Goal: Task Accomplishment & Management: Use online tool/utility

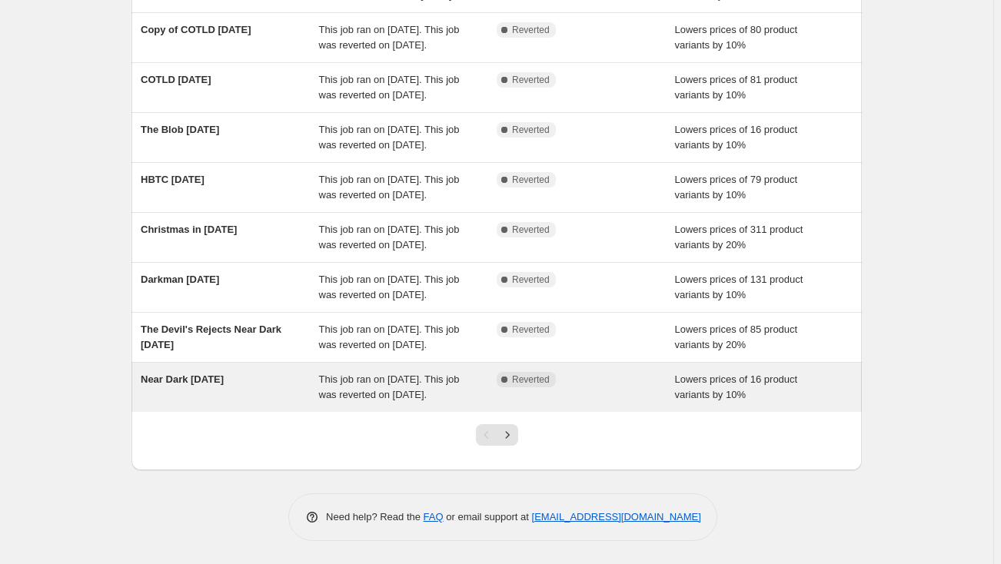
scroll to position [317, 0]
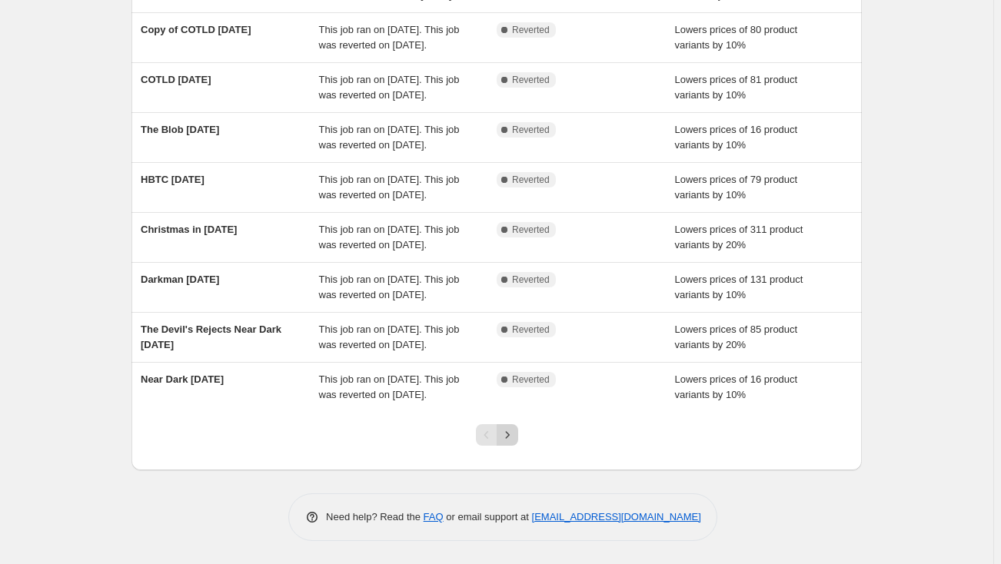
click at [515, 437] on icon "Next" at bounding box center [507, 434] width 15 height 15
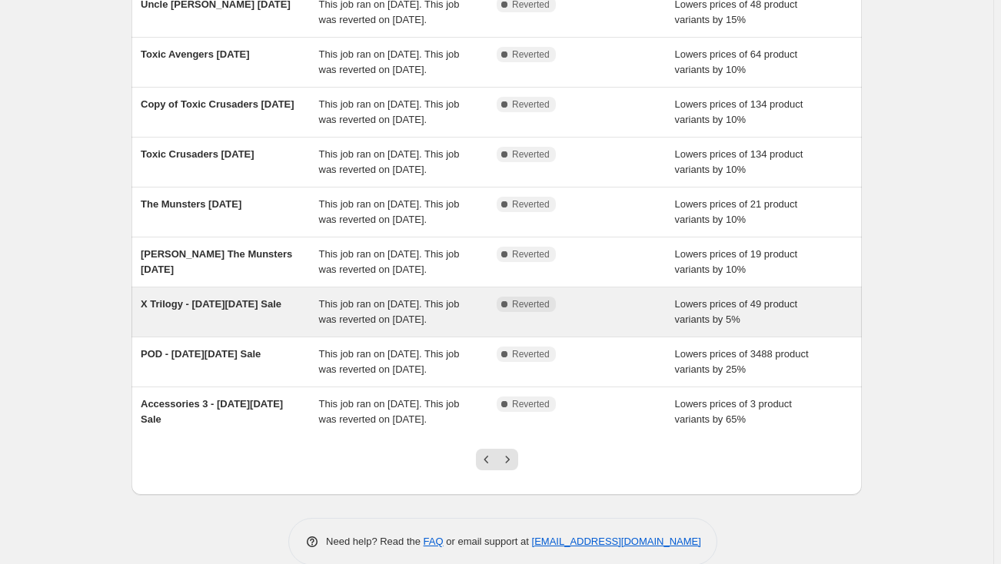
scroll to position [209, 0]
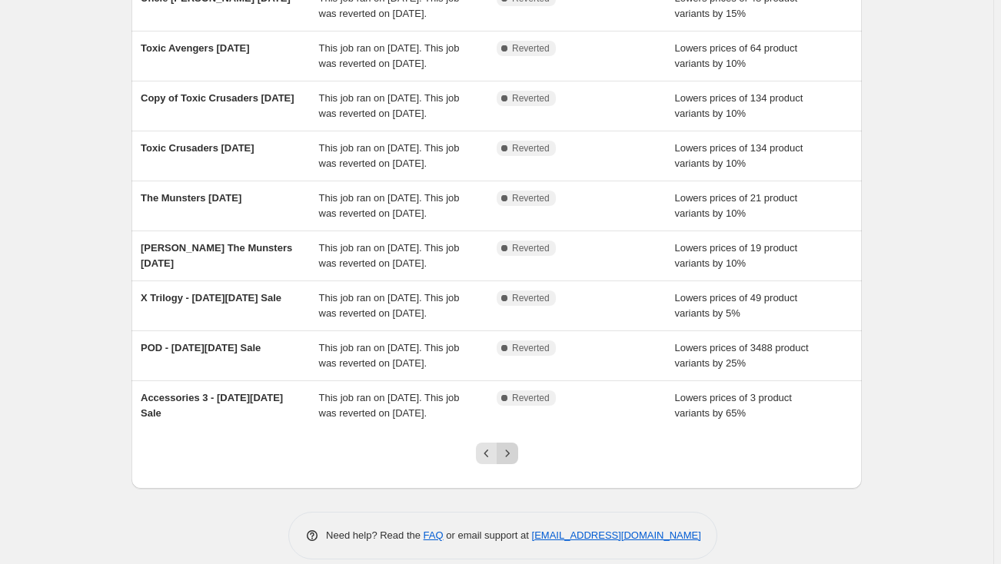
click at [504, 452] on icon "Next" at bounding box center [507, 453] width 15 height 15
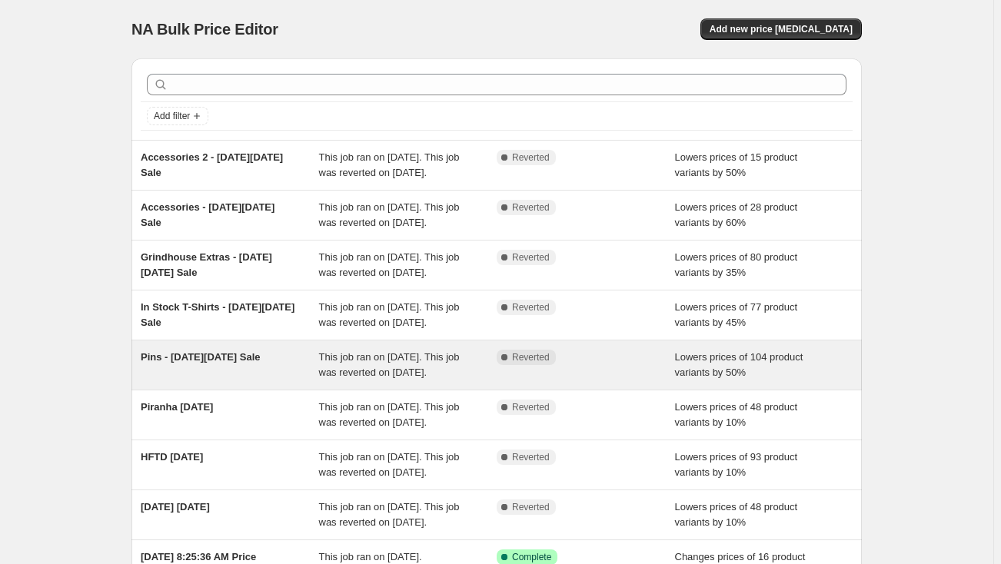
click at [252, 373] on div "Pins - [DATE][DATE] Sale" at bounding box center [230, 365] width 178 height 31
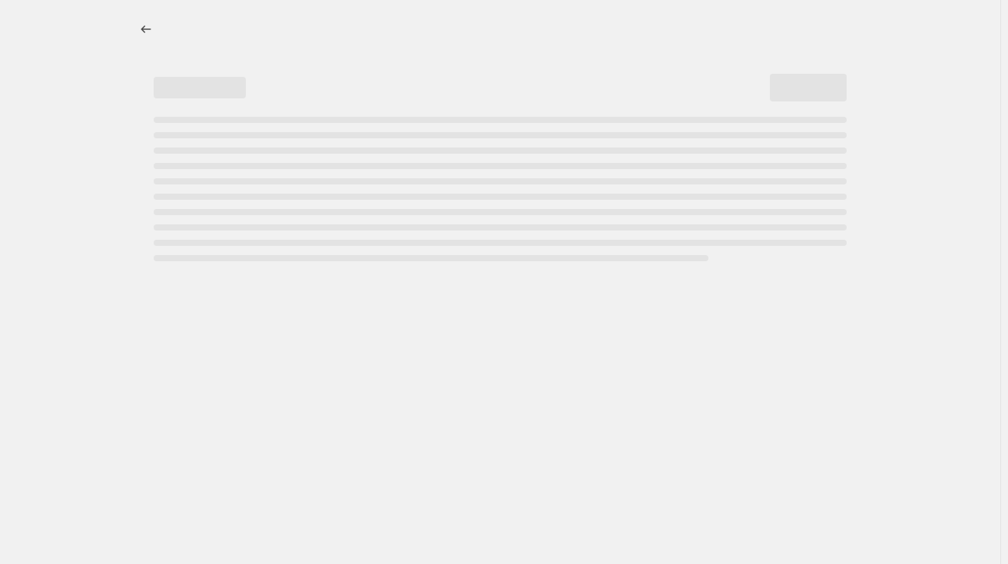
select select "percentage"
select select "collection"
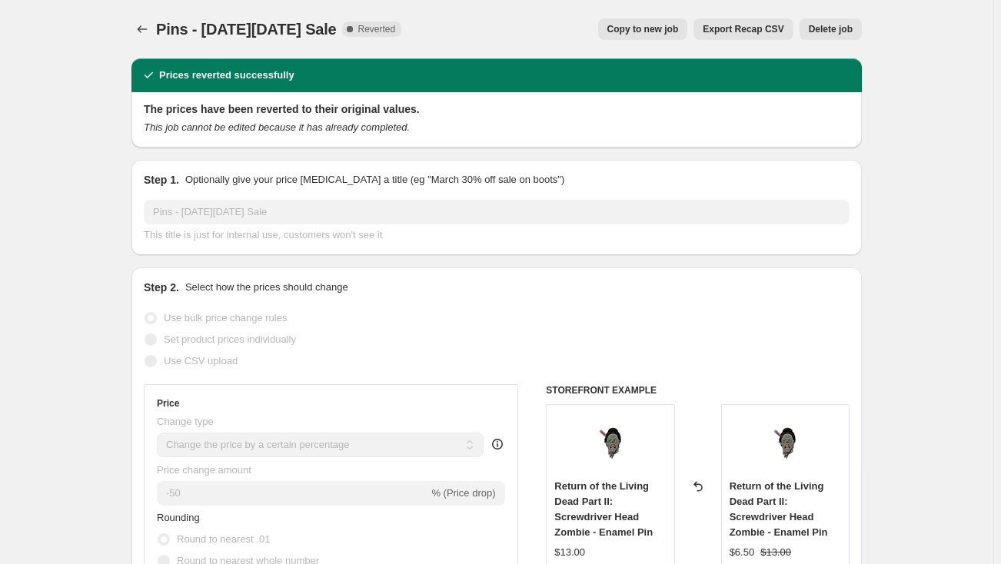
click at [639, 29] on span "Copy to new job" at bounding box center [642, 29] width 71 height 12
select select "percentage"
select select "collection"
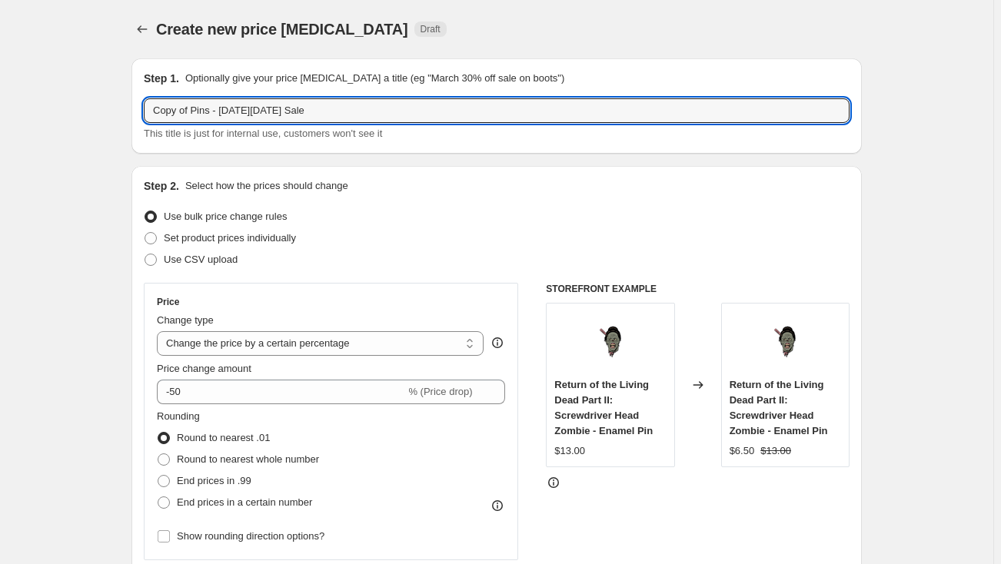
drag, startPoint x: 194, startPoint y: 108, endPoint x: 129, endPoint y: 101, distance: 65.8
drag, startPoint x: 185, startPoint y: 111, endPoint x: 289, endPoint y: 113, distance: 103.8
click at [289, 113] on input "Pins - [DATE][DATE] Sale" at bounding box center [497, 110] width 706 height 25
type input "Pins - End of Summer Sale"
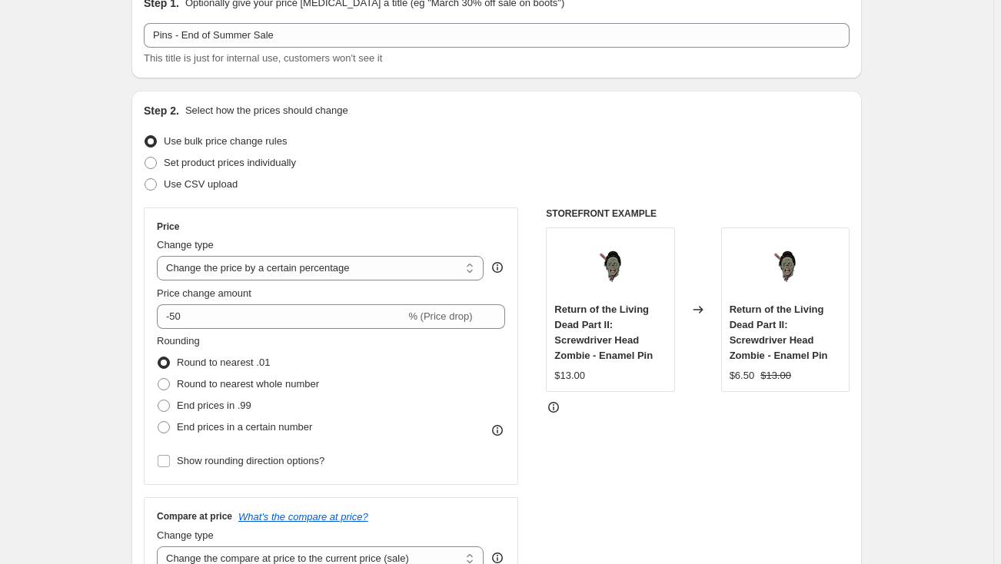
scroll to position [139, 0]
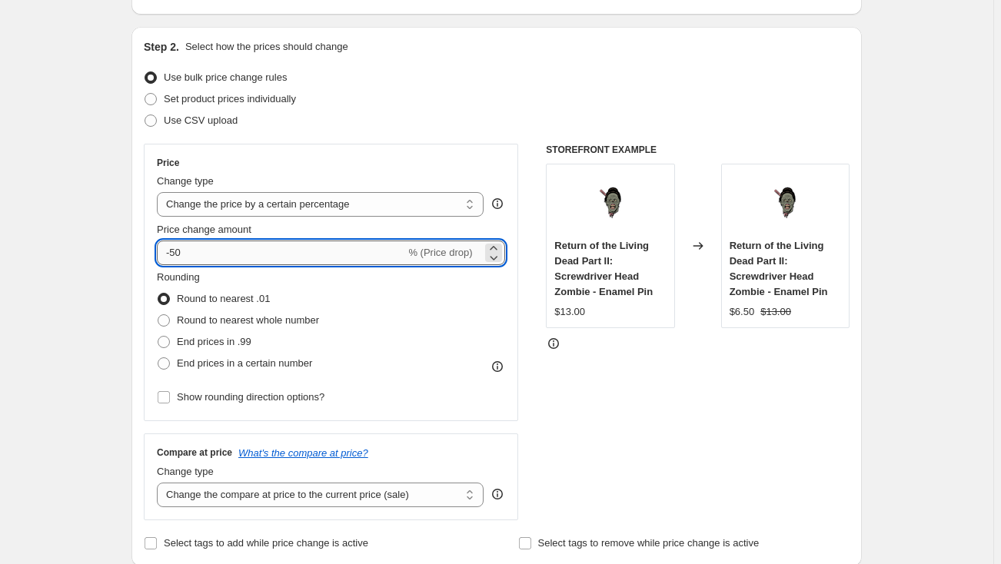
drag, startPoint x: 190, startPoint y: 247, endPoint x: 173, endPoint y: 249, distance: 17.0
click at [173, 249] on input "-50" at bounding box center [281, 253] width 248 height 25
type input "-60"
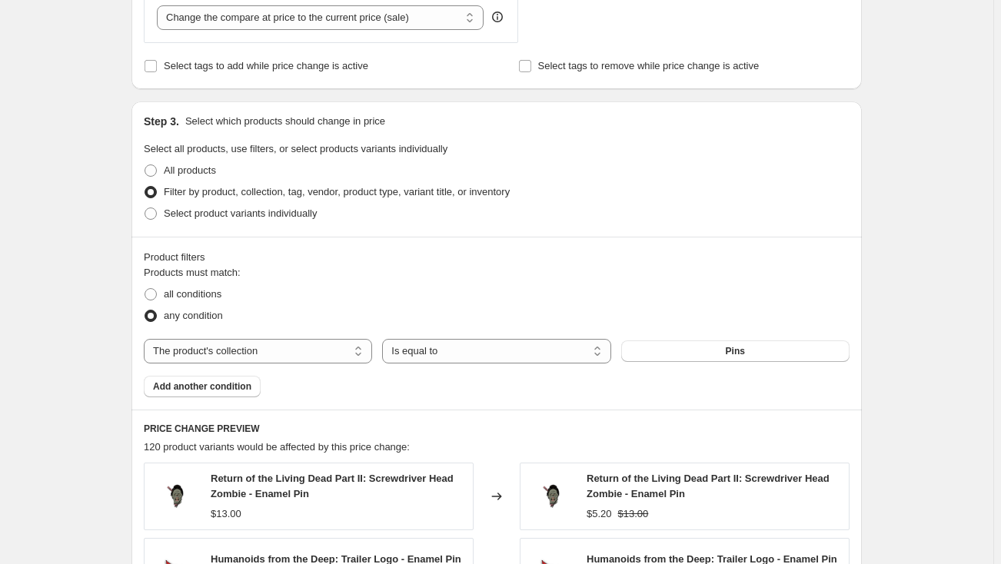
scroll to position [629, 0]
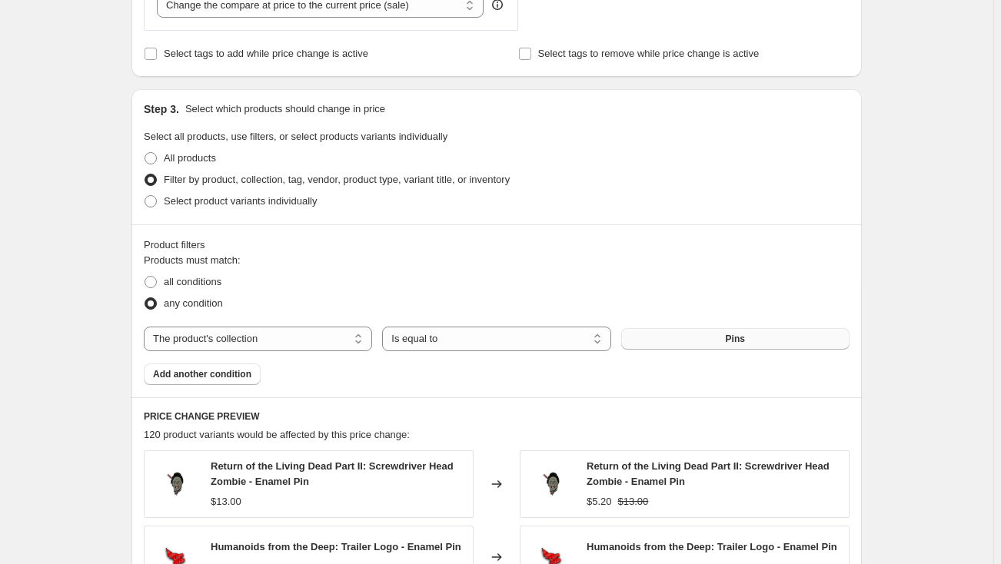
click at [646, 340] on button "Pins" at bounding box center [735, 339] width 228 height 22
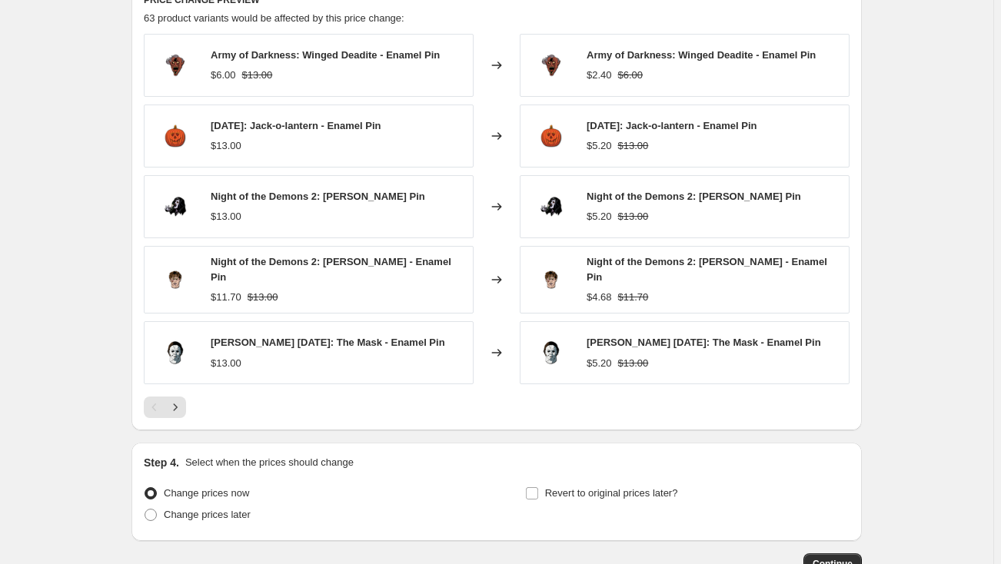
scroll to position [1048, 0]
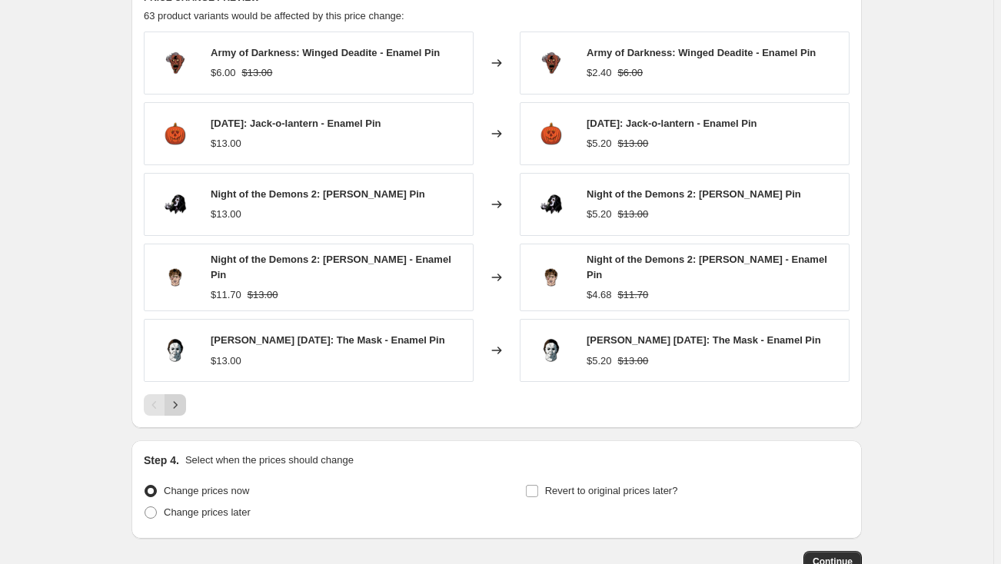
click at [181, 397] on icon "Next" at bounding box center [175, 404] width 15 height 15
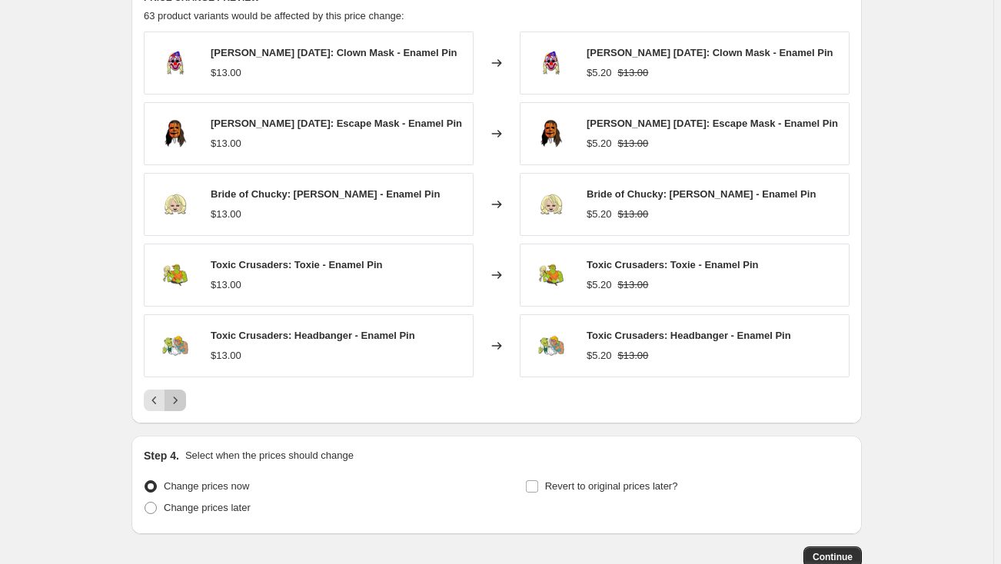
click at [181, 398] on icon "Next" at bounding box center [175, 400] width 15 height 15
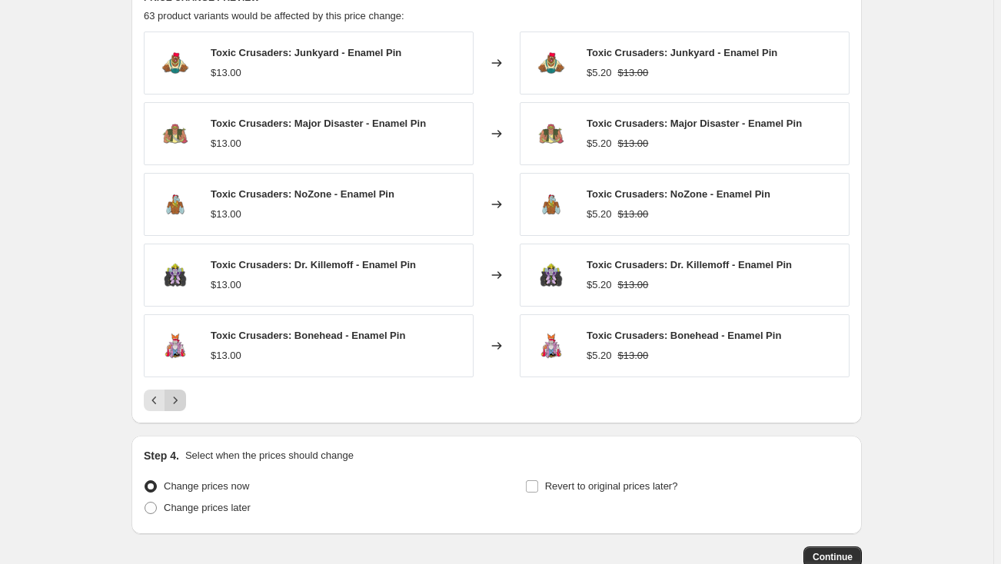
click at [181, 398] on icon "Next" at bounding box center [175, 400] width 15 height 15
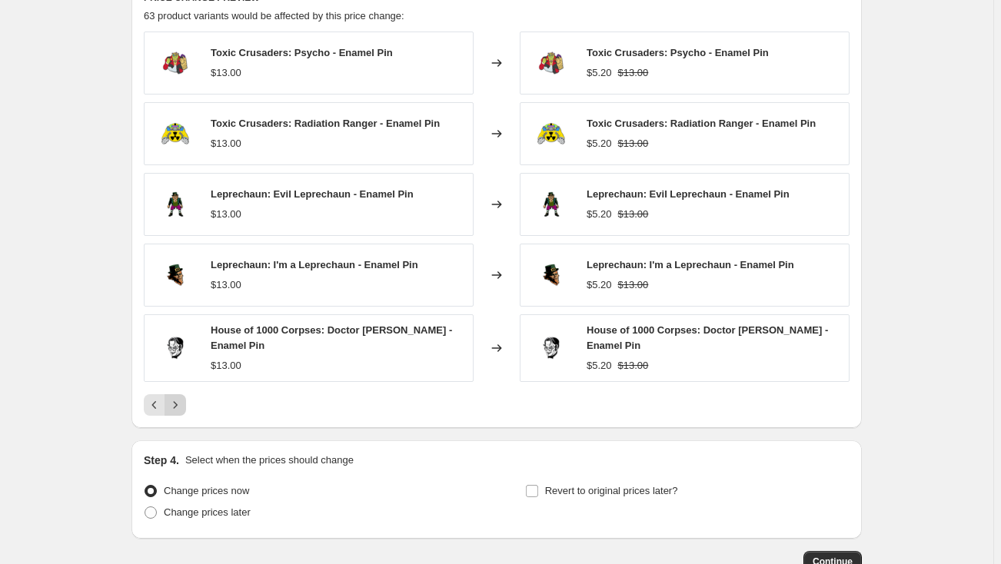
click at [181, 398] on icon "Next" at bounding box center [175, 404] width 15 height 15
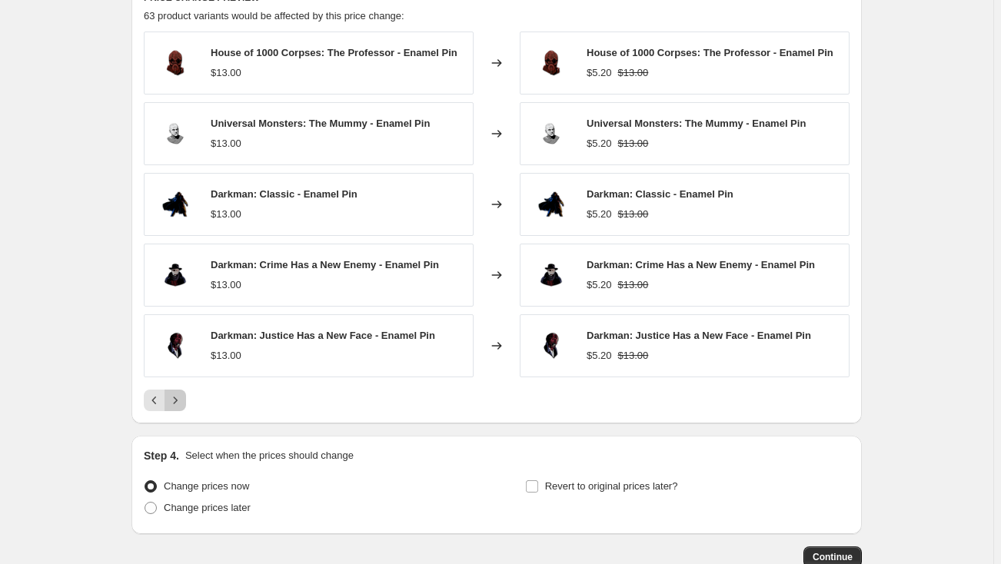
click at [181, 398] on icon "Next" at bounding box center [175, 400] width 15 height 15
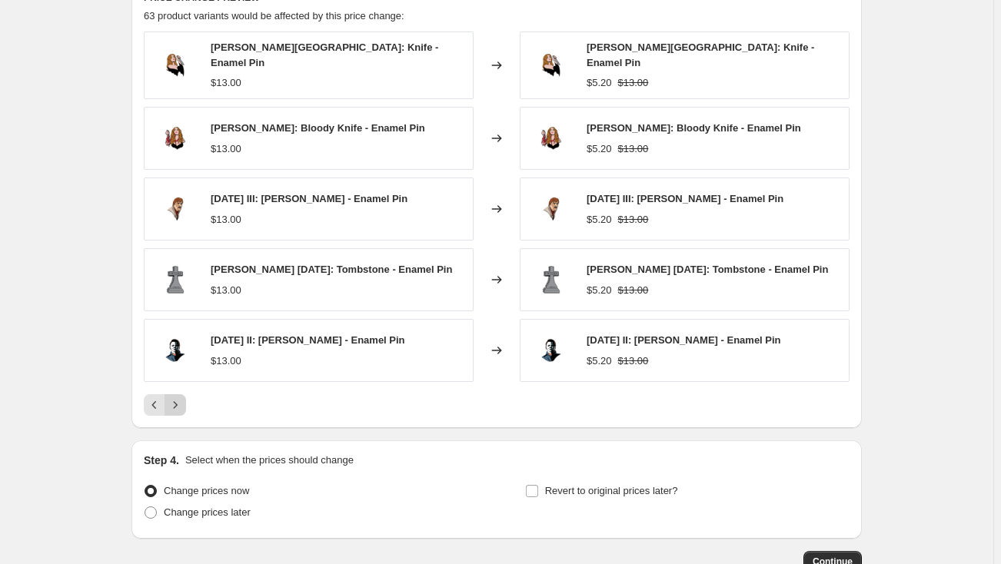
click at [181, 398] on icon "Next" at bounding box center [175, 404] width 15 height 15
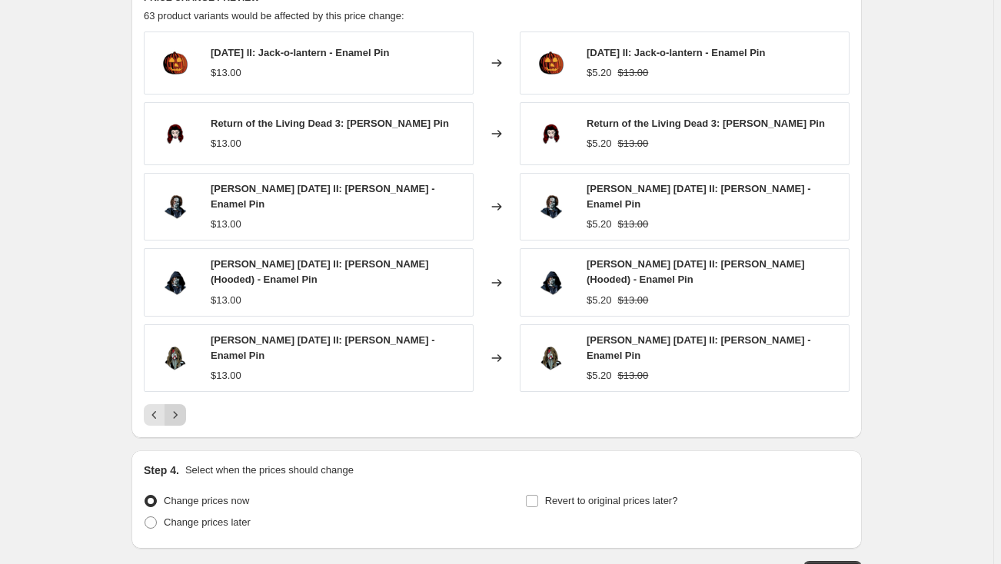
click at [181, 407] on icon "Next" at bounding box center [175, 414] width 15 height 15
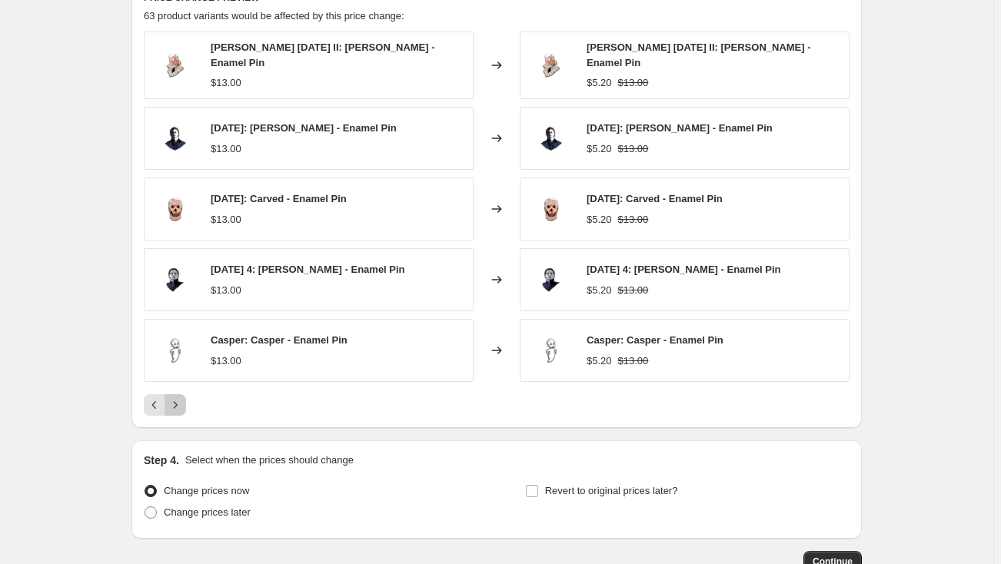
click at [181, 398] on icon "Next" at bounding box center [175, 404] width 15 height 15
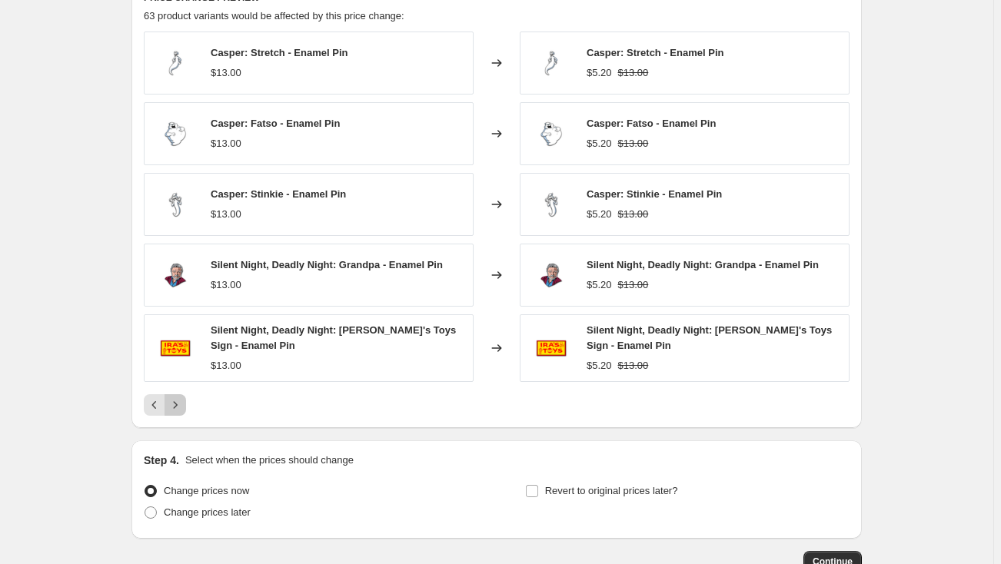
click at [181, 398] on icon "Next" at bounding box center [175, 404] width 15 height 15
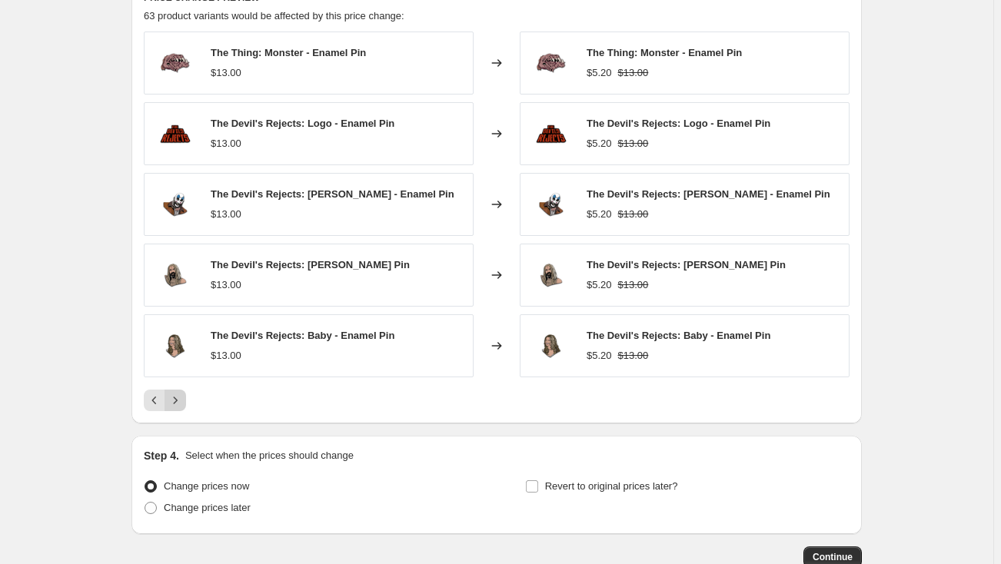
click at [181, 398] on icon "Next" at bounding box center [175, 400] width 15 height 15
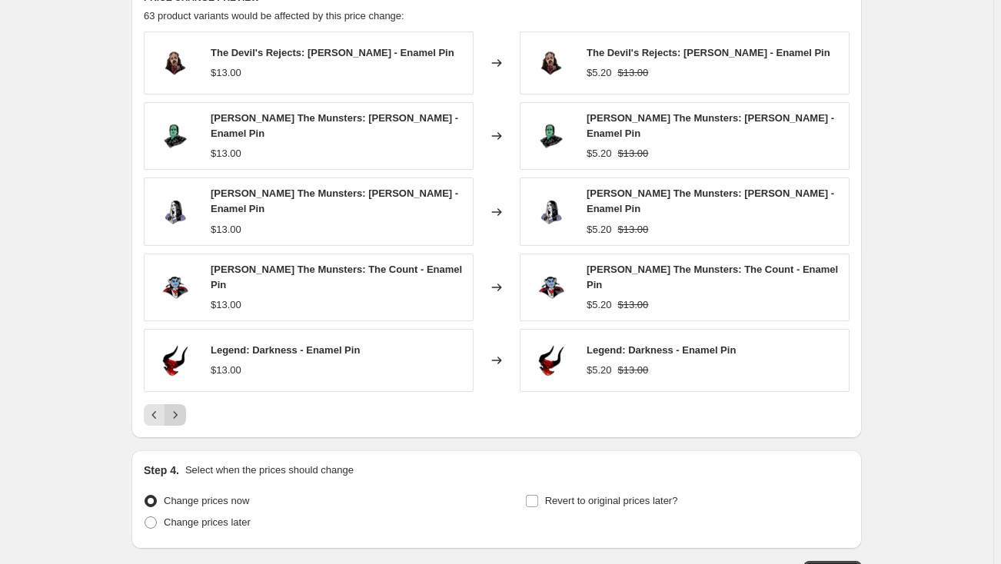
click at [181, 407] on icon "Next" at bounding box center [175, 414] width 15 height 15
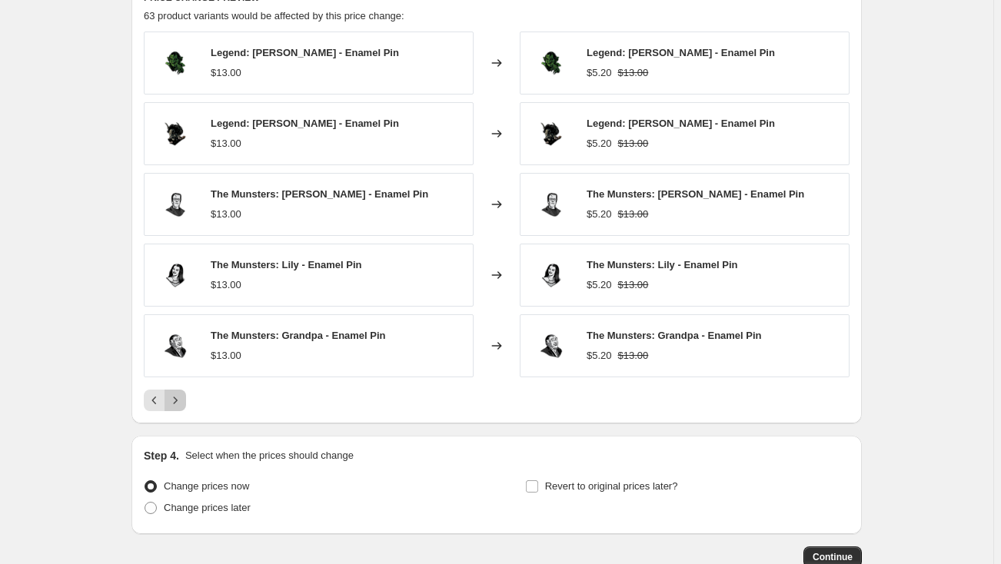
click at [181, 398] on icon "Next" at bounding box center [175, 400] width 15 height 15
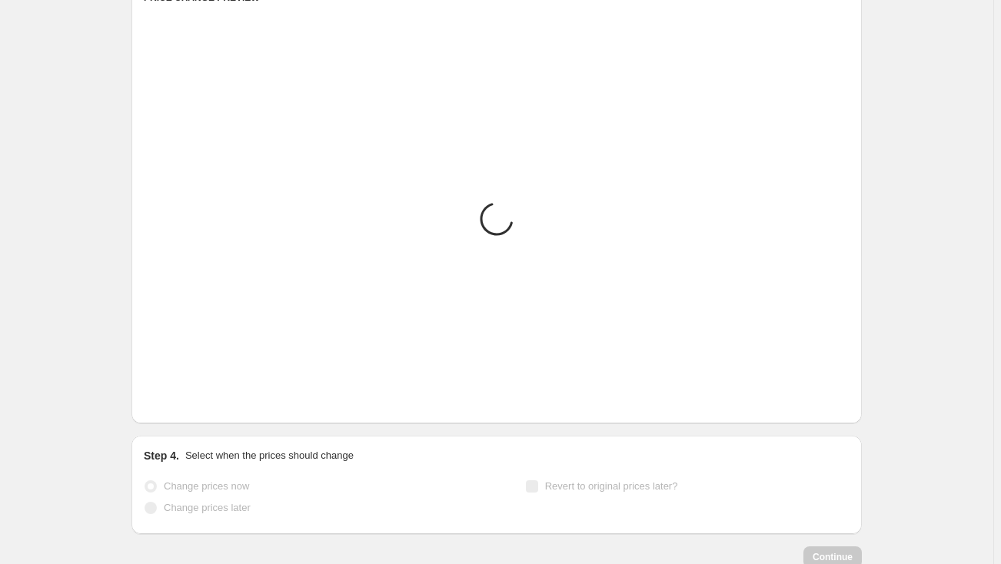
scroll to position [1001, 0]
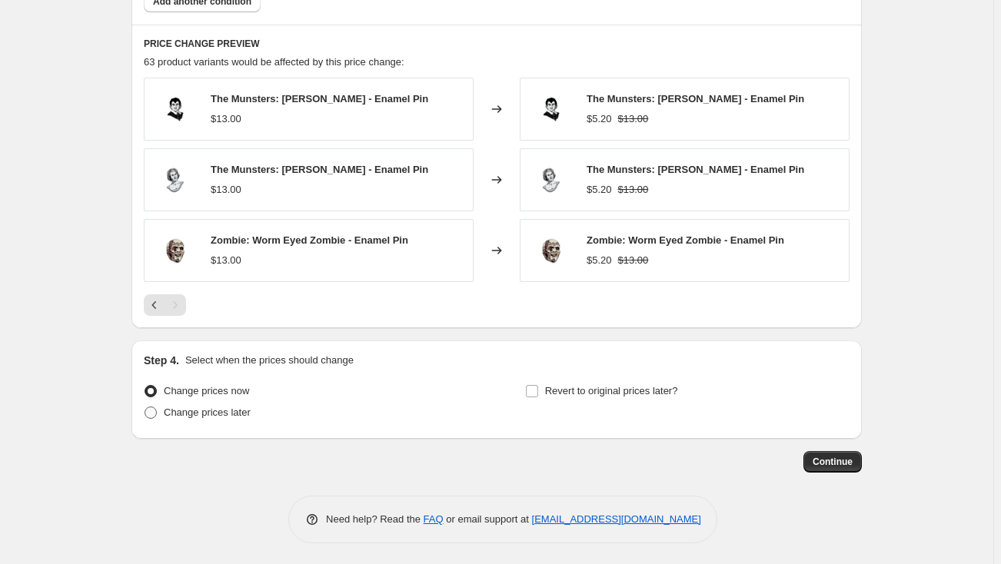
click at [207, 414] on span "Change prices later" at bounding box center [207, 413] width 87 height 12
click at [145, 407] on input "Change prices later" at bounding box center [144, 407] width 1 height 1
radio input "true"
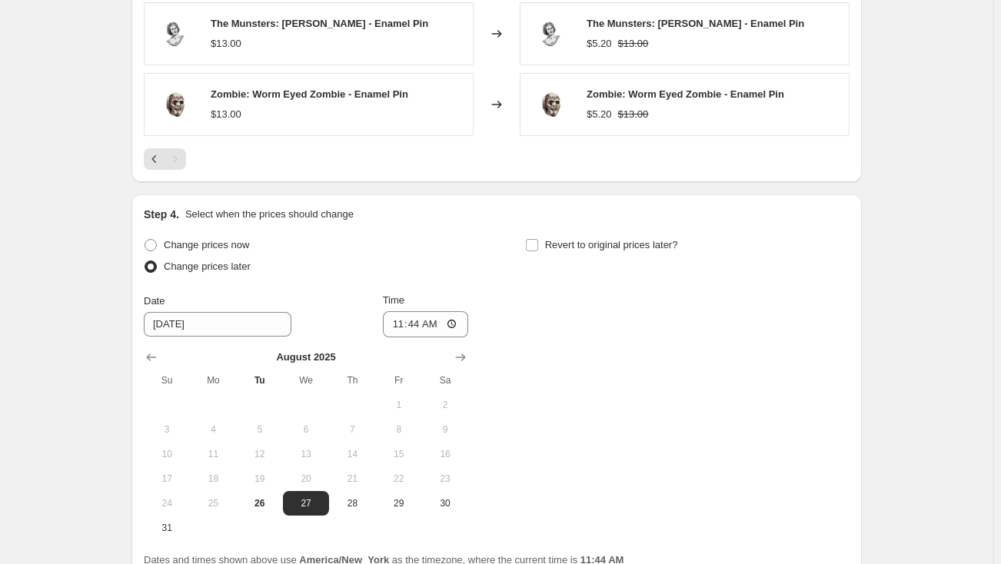
scroll to position [1211, 0]
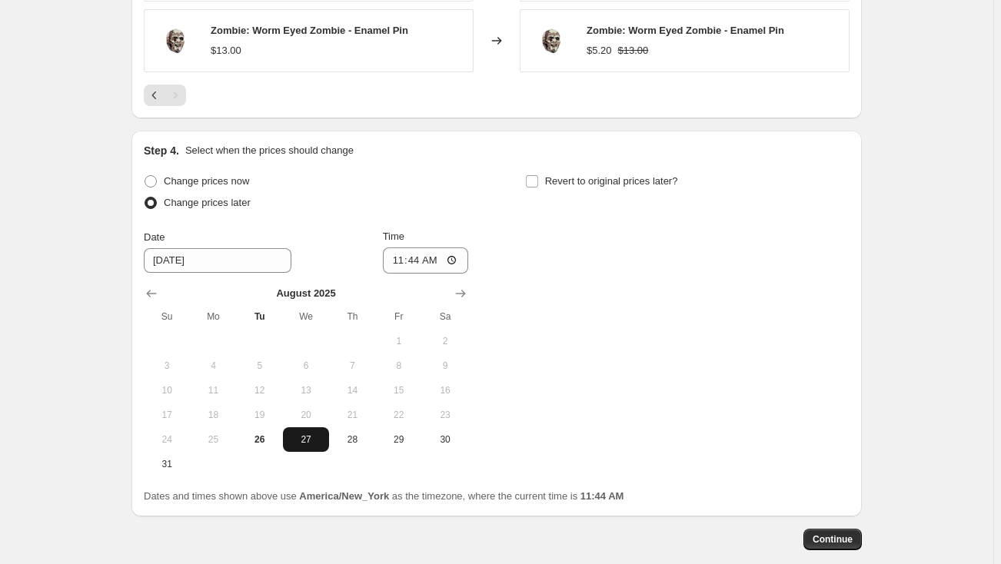
click at [302, 438] on span "27" at bounding box center [306, 439] width 34 height 12
click at [399, 258] on input "11:44" at bounding box center [426, 260] width 86 height 26
click at [432, 256] on input "03:45" at bounding box center [426, 260] width 86 height 26
type input "15:45"
click at [538, 178] on input "Revert to original prices later?" at bounding box center [532, 181] width 12 height 12
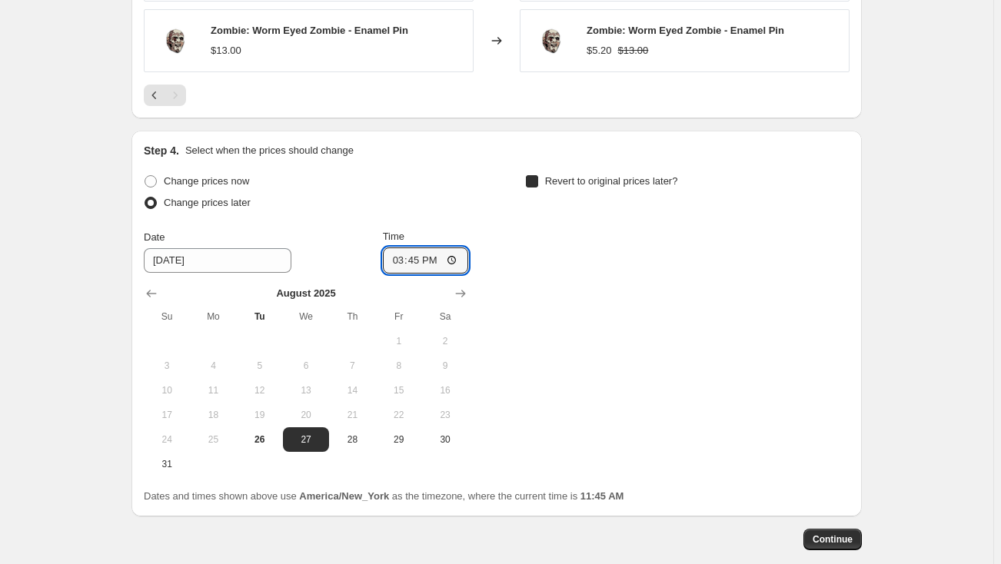
checkbox input "true"
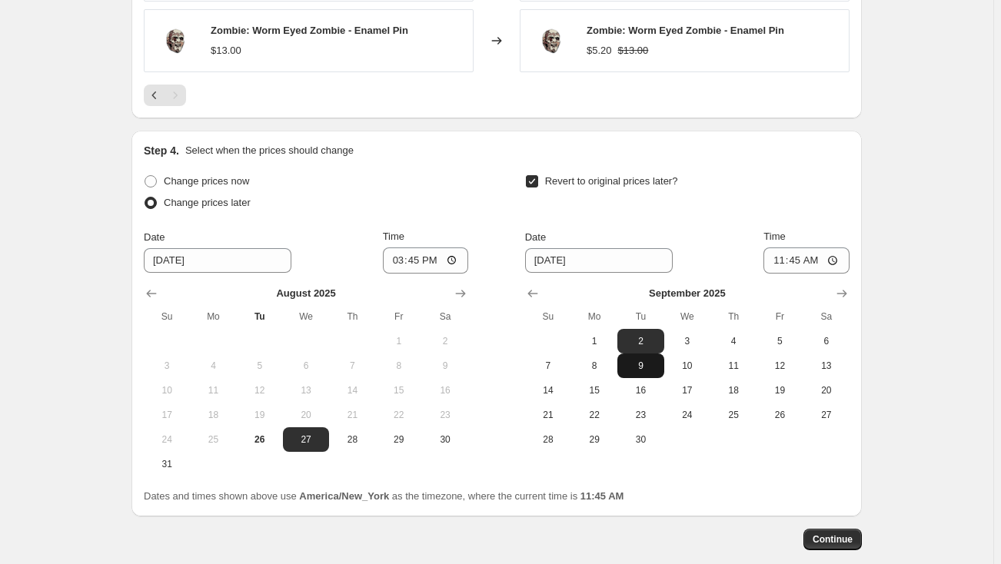
click at [636, 362] on span "9" at bounding box center [640, 366] width 34 height 12
click at [598, 360] on span "8" at bounding box center [594, 366] width 34 height 12
type input "[DATE]"
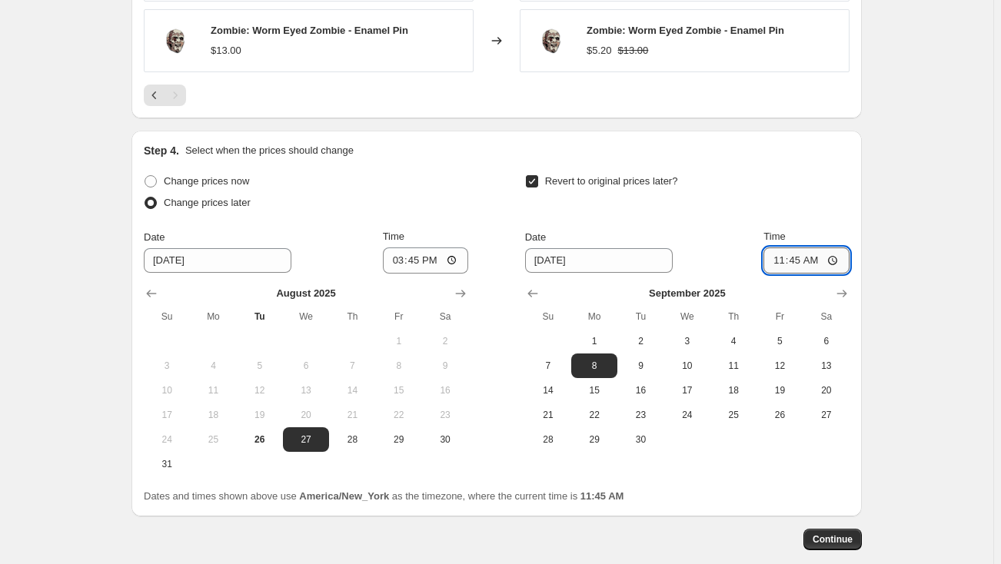
click at [796, 256] on input "11:45" at bounding box center [806, 260] width 86 height 26
type input "23:59"
click at [595, 339] on span "1" at bounding box center [594, 341] width 34 height 12
type input "[DATE]"
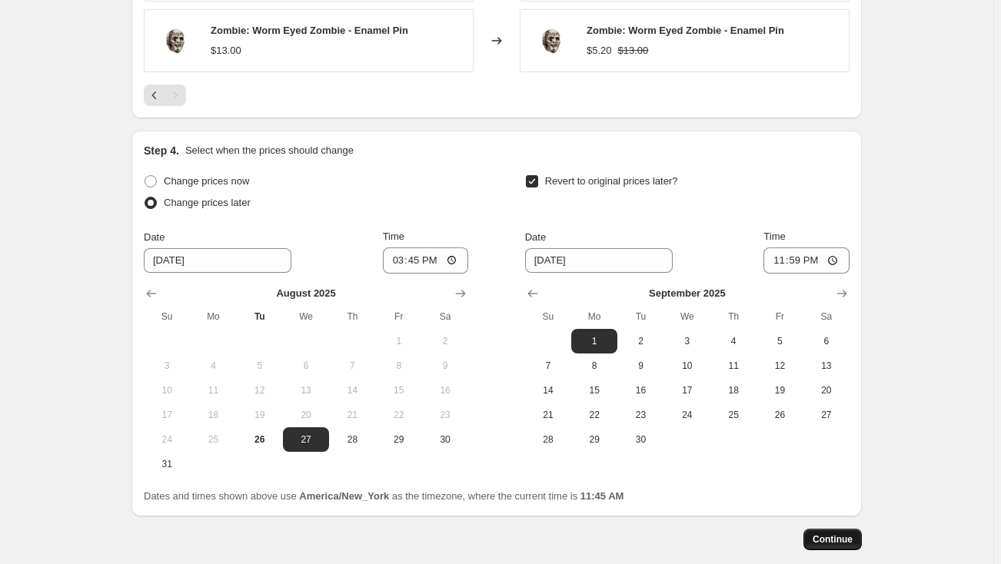
click at [835, 540] on span "Continue" at bounding box center [832, 539] width 40 height 12
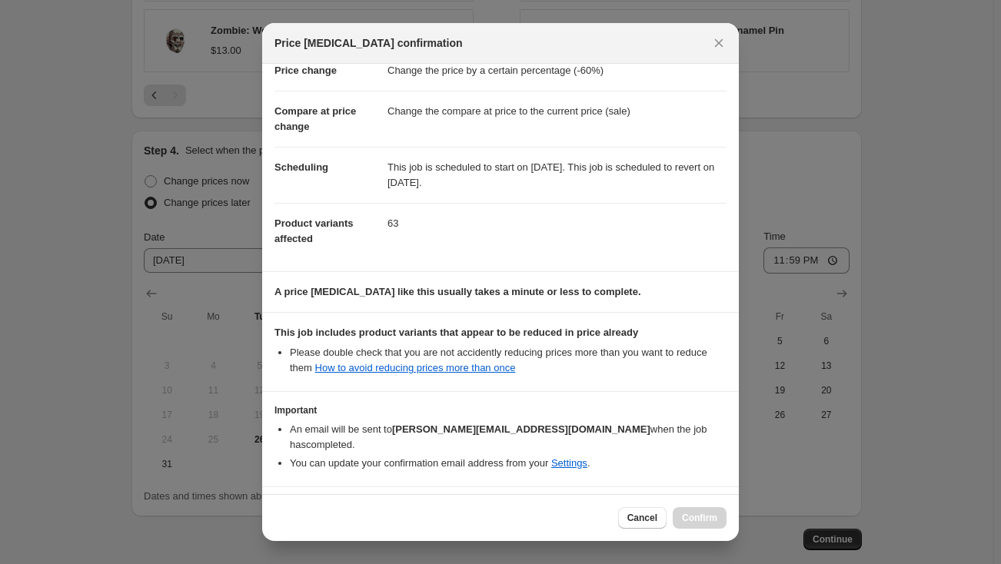
scroll to position [78, 0]
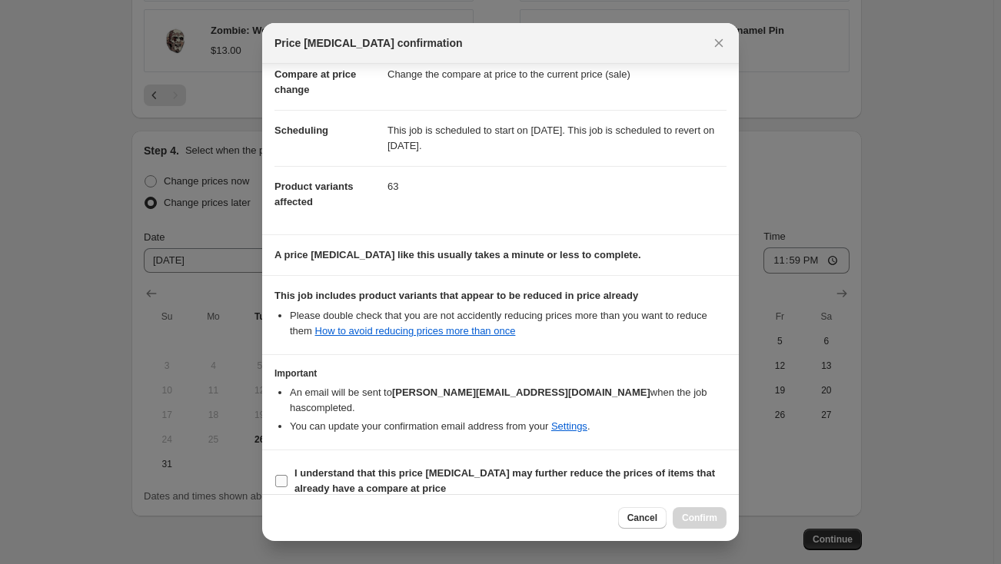
click at [281, 475] on input "I understand that this price [MEDICAL_DATA] may further reduce the prices of it…" at bounding box center [281, 481] width 12 height 12
checkbox input "true"
click at [711, 523] on span "Confirm" at bounding box center [699, 518] width 35 height 12
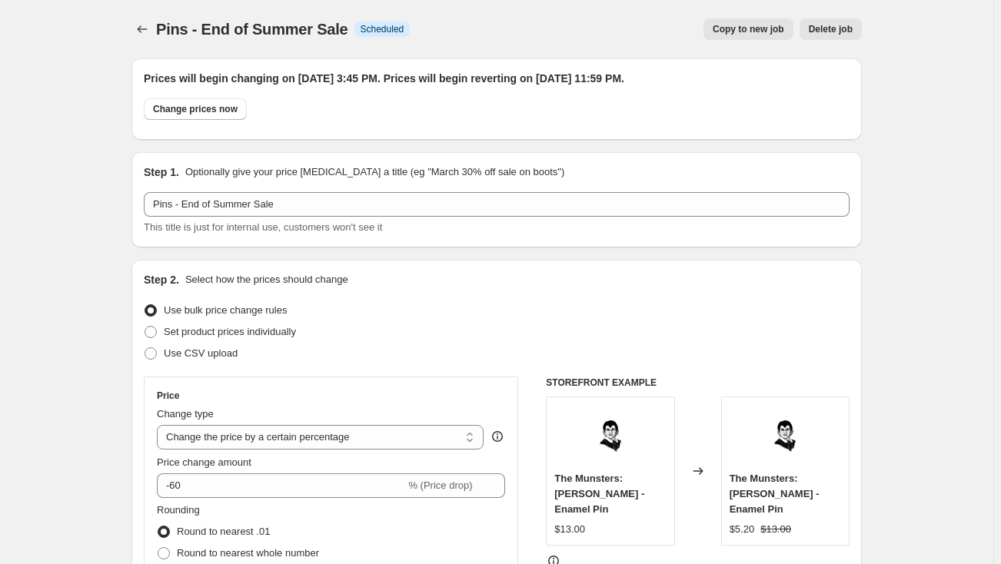
click at [739, 32] on span "Copy to new job" at bounding box center [747, 29] width 71 height 12
select select "percentage"
select select "collection"
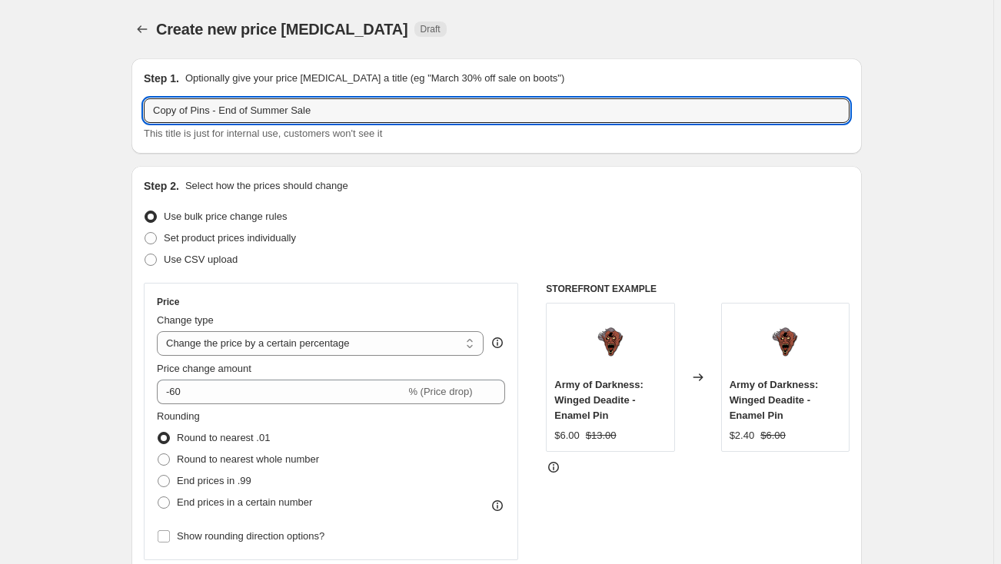
drag, startPoint x: 210, startPoint y: 109, endPoint x: 131, endPoint y: 108, distance: 79.2
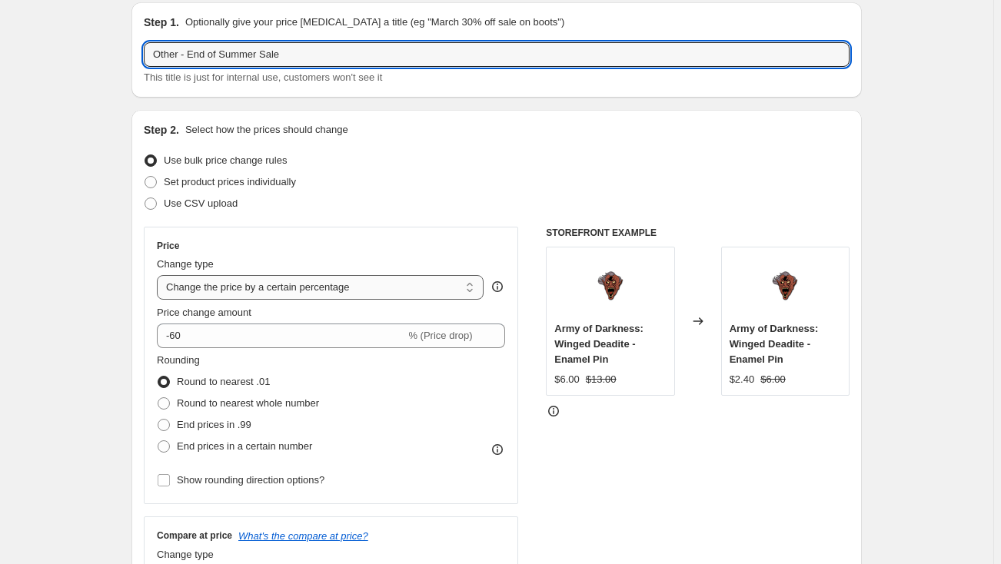
scroll to position [139, 0]
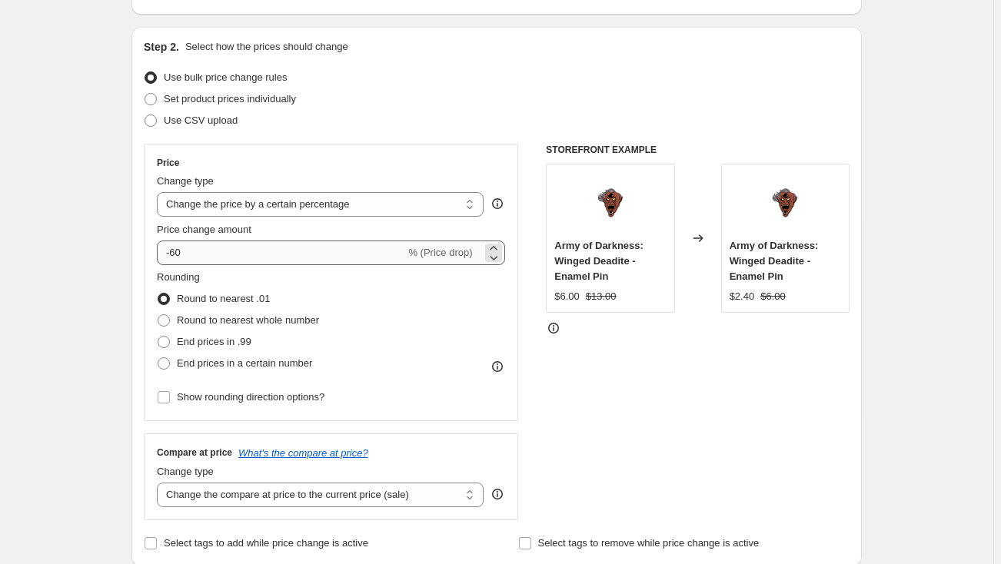
type input "Other - End of Summer Sale"
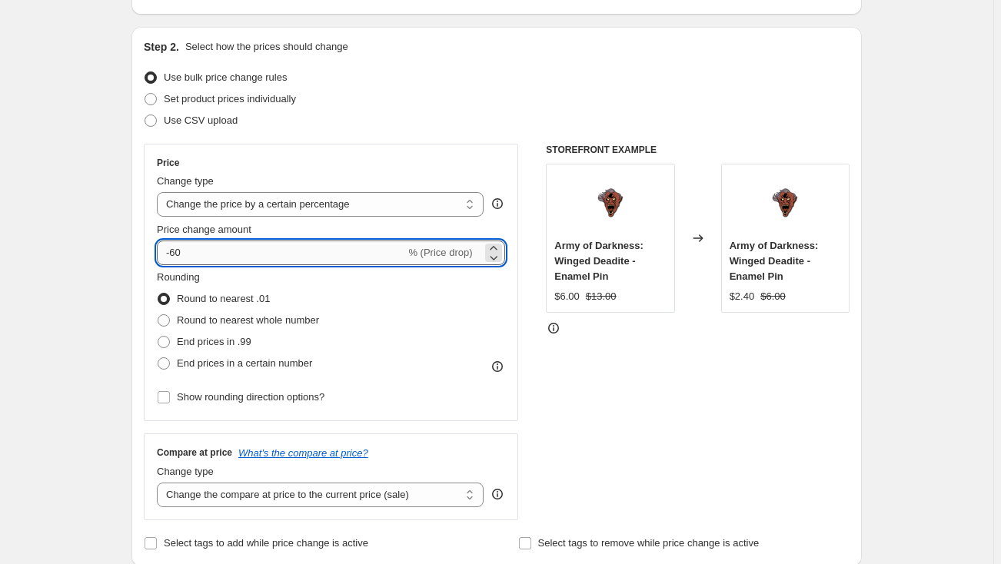
click at [180, 254] on input "-60" at bounding box center [281, 253] width 248 height 25
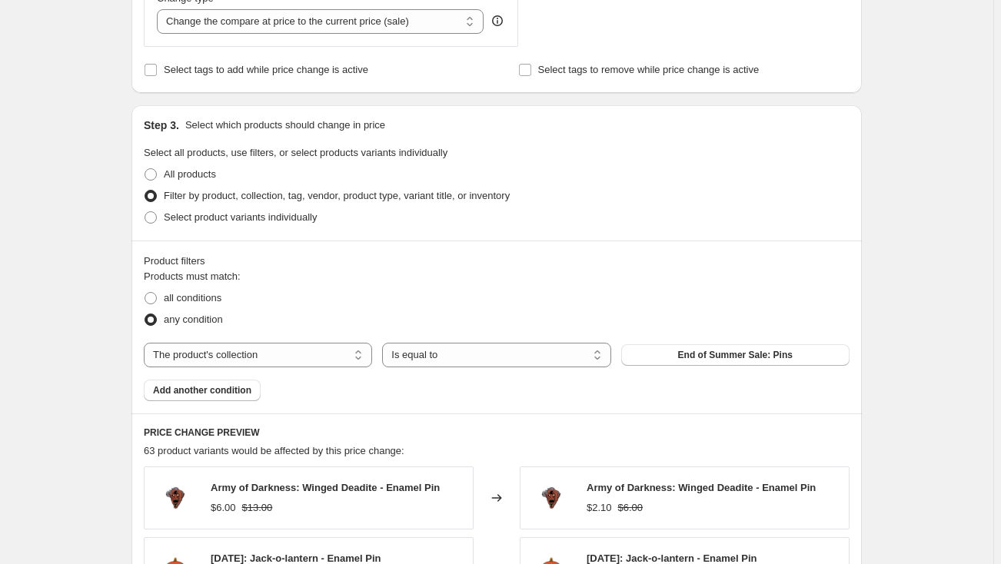
scroll to position [629, 0]
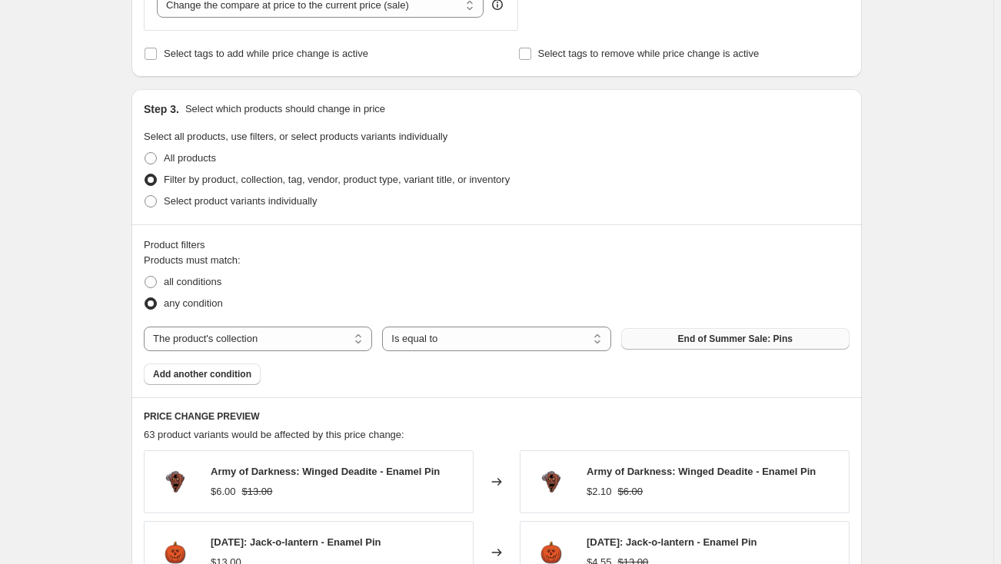
click at [727, 339] on span "End of Summer Sale: Pins" at bounding box center [735, 339] width 115 height 12
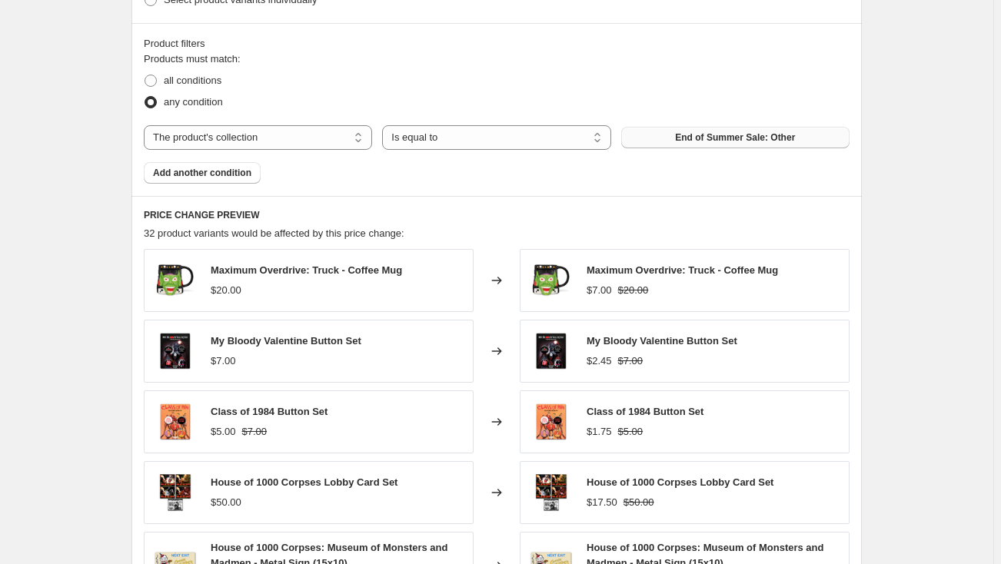
scroll to position [1048, 0]
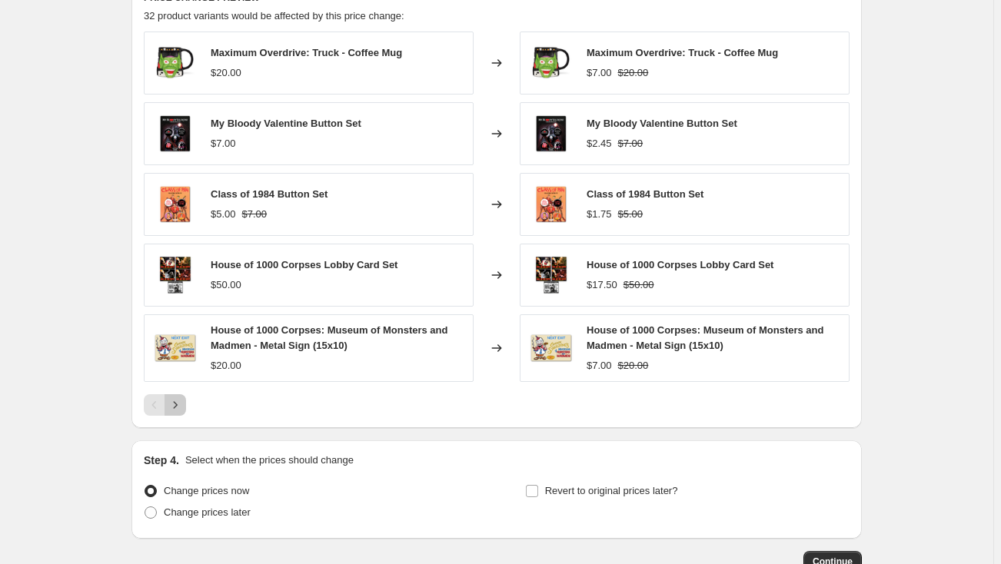
click at [178, 403] on icon "Next" at bounding box center [176, 405] width 4 height 7
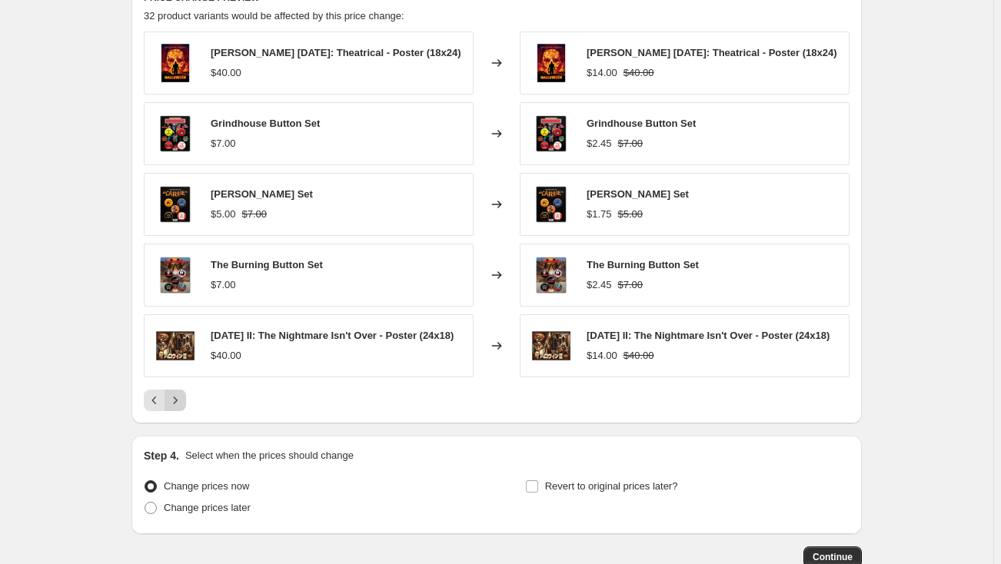
click at [178, 403] on icon "Next" at bounding box center [176, 400] width 4 height 7
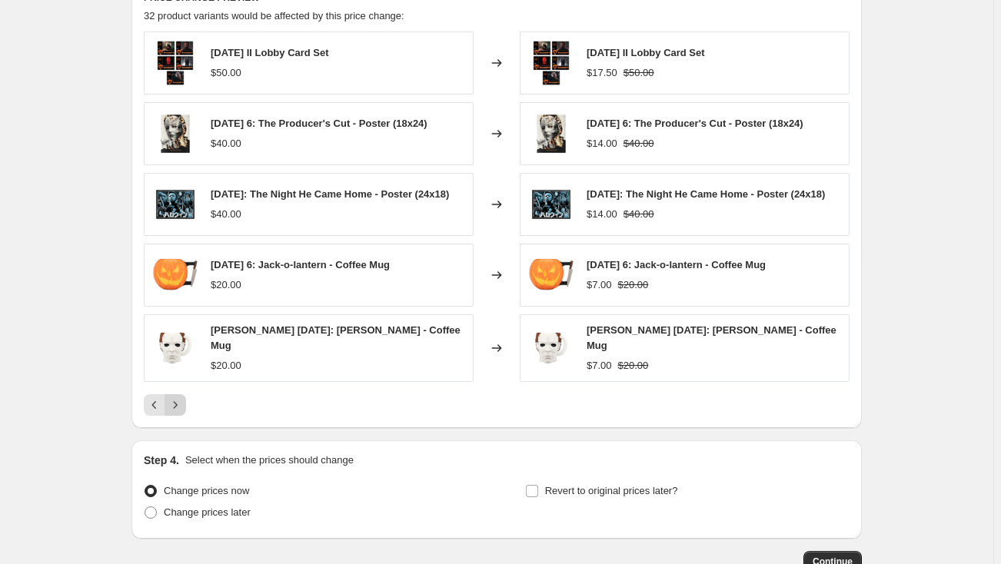
click at [178, 403] on icon "Next" at bounding box center [176, 405] width 4 height 7
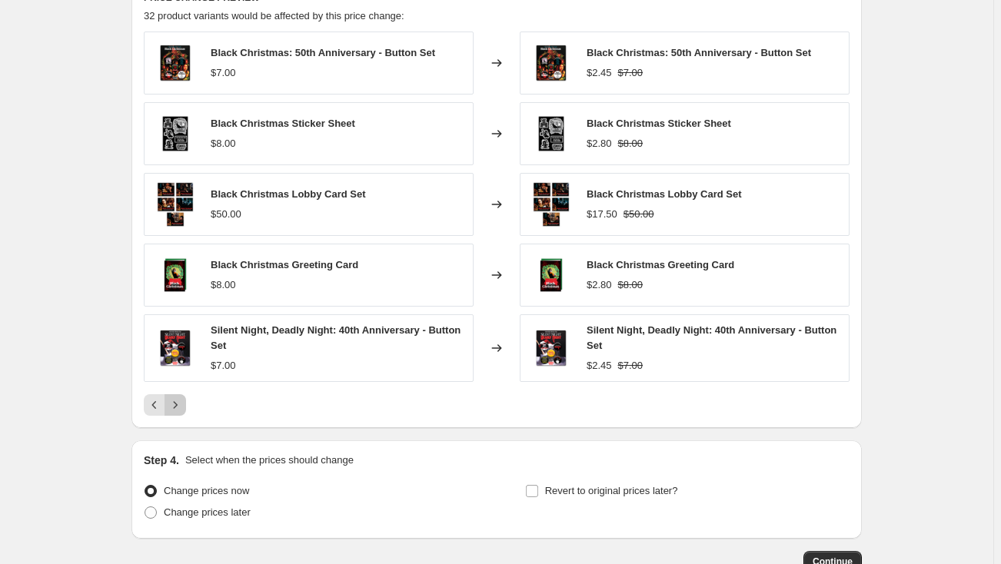
click at [178, 403] on icon "Next" at bounding box center [176, 405] width 4 height 7
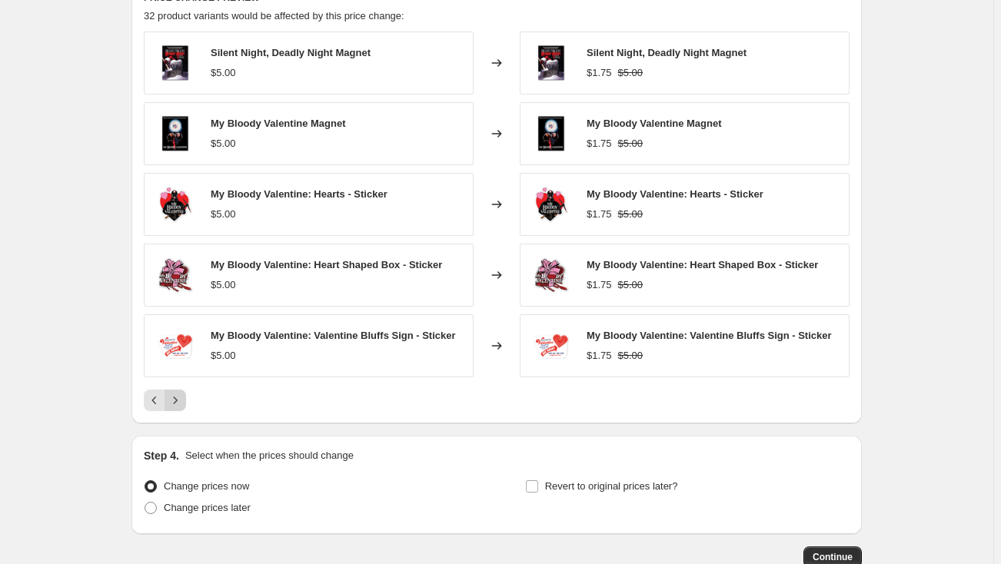
click at [179, 403] on icon "Next" at bounding box center [175, 400] width 15 height 15
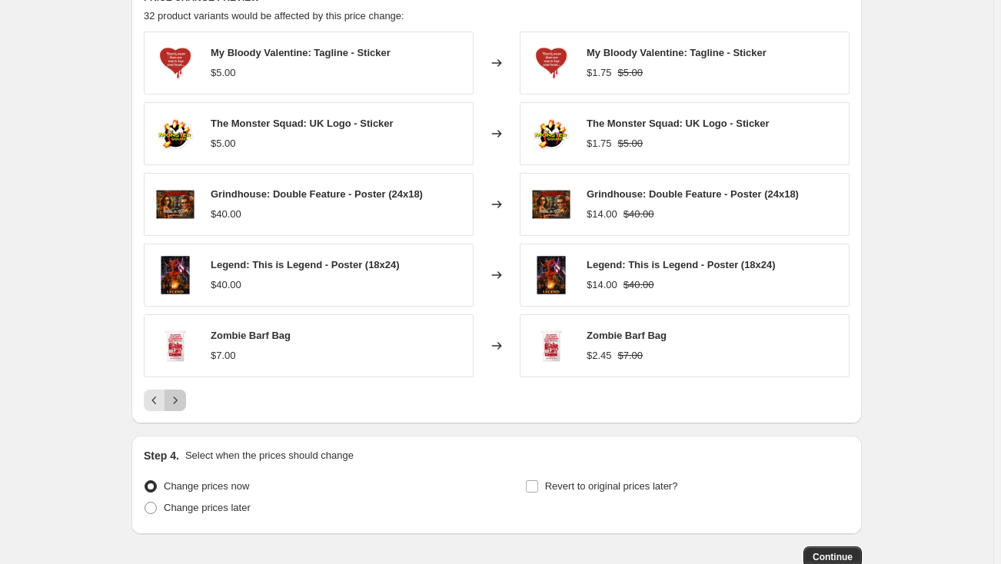
click at [181, 397] on icon "Next" at bounding box center [175, 400] width 15 height 15
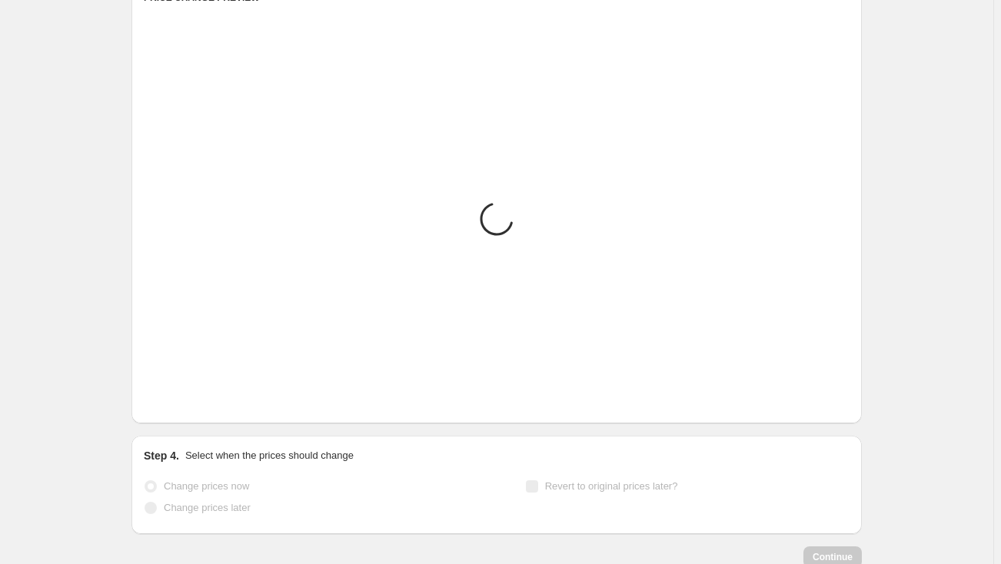
scroll to position [931, 0]
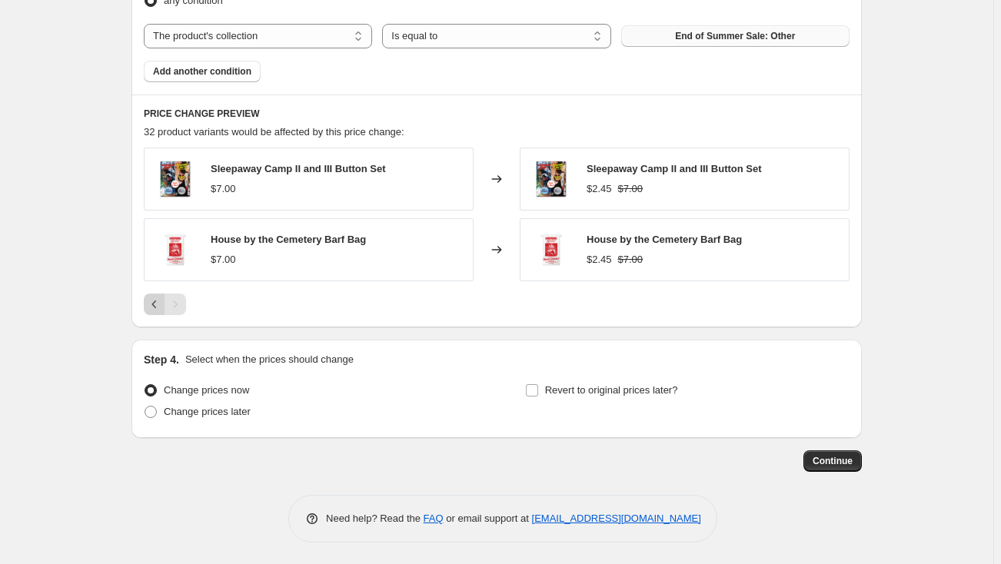
click at [154, 297] on icon "Previous" at bounding box center [154, 304] width 15 height 15
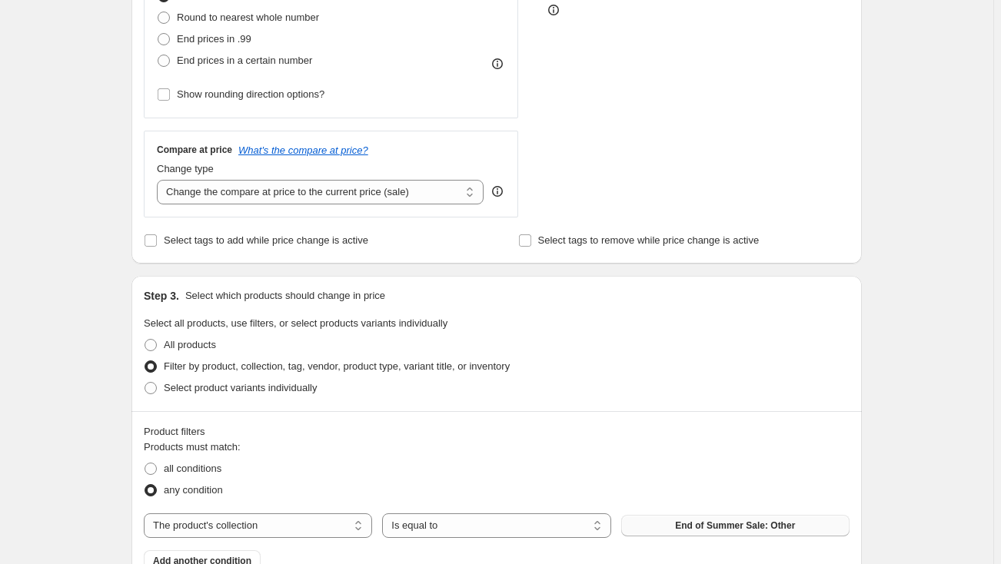
scroll to position [163, 0]
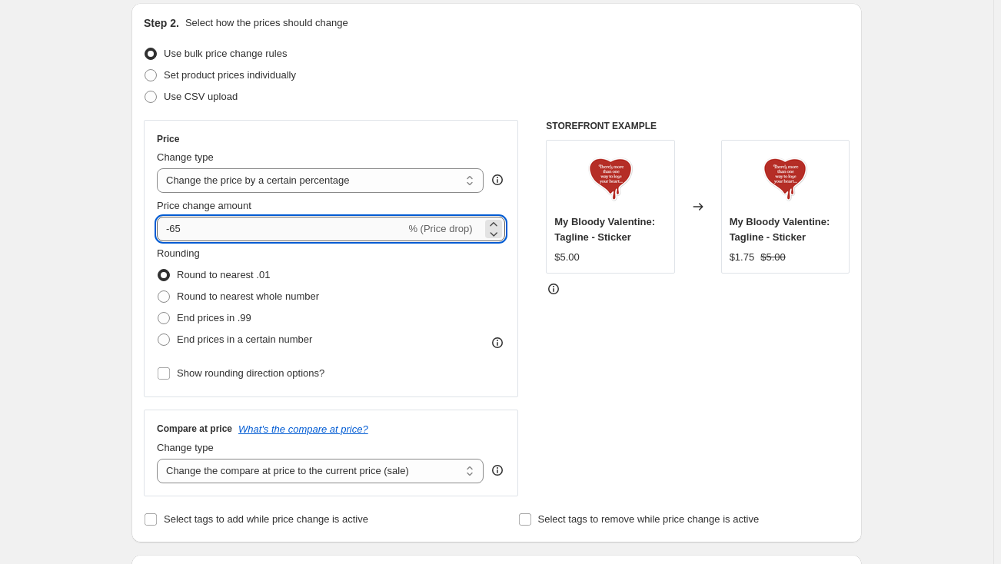
drag, startPoint x: 188, startPoint y: 229, endPoint x: 174, endPoint y: 229, distance: 13.8
click at [174, 229] on input "-65" at bounding box center [281, 229] width 248 height 25
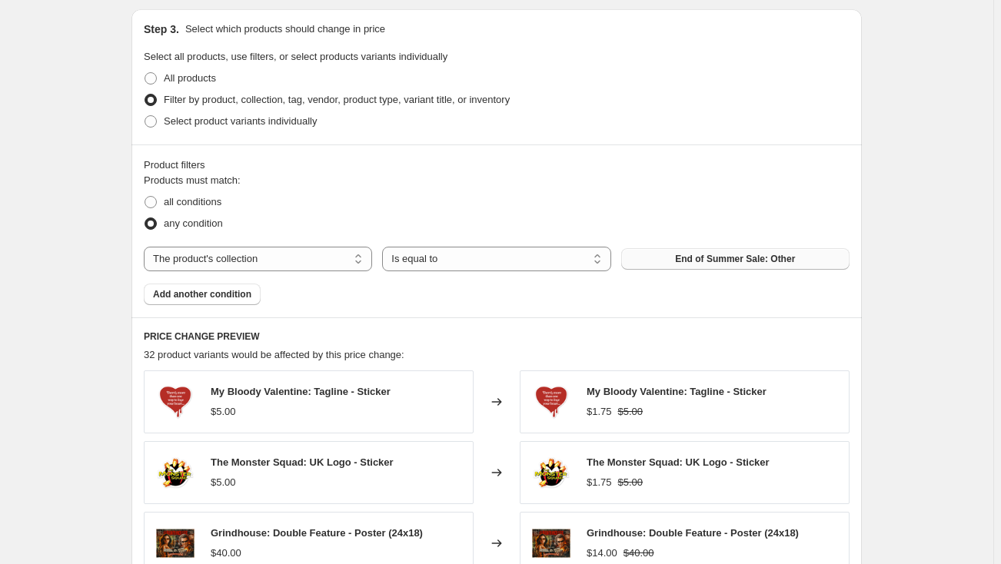
scroll to position [792, 0]
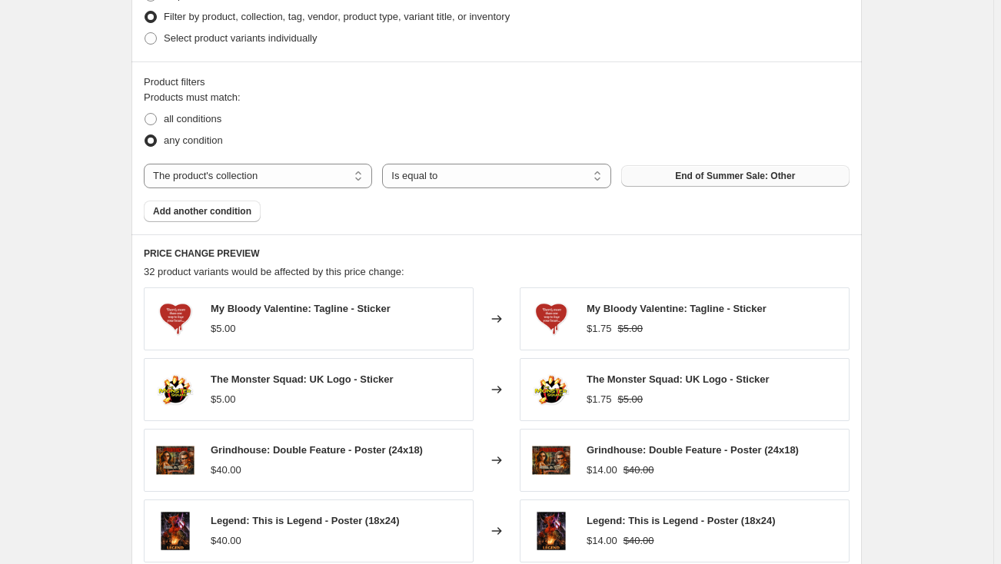
click at [128, 264] on div "Step 1. Optionally give your price [MEDICAL_DATA] a title (eg "March 30% off sa…" at bounding box center [490, 39] width 742 height 1569
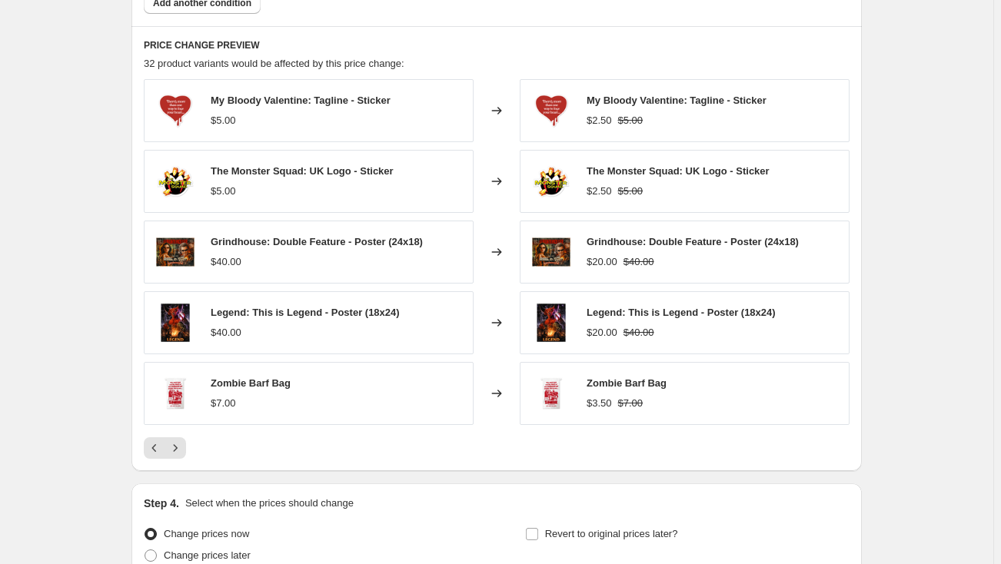
scroll to position [1001, 0]
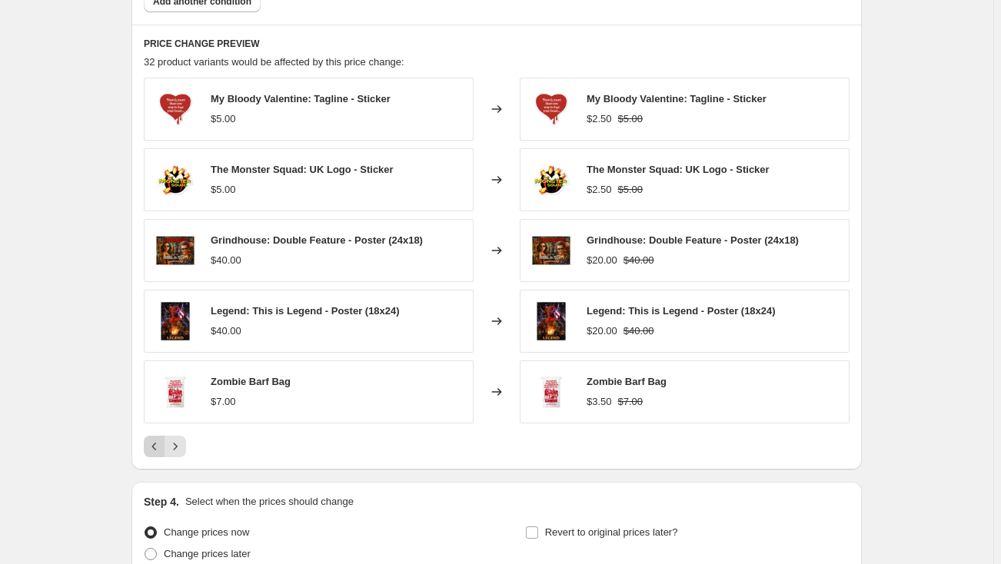
click at [156, 441] on icon "Previous" at bounding box center [154, 446] width 15 height 15
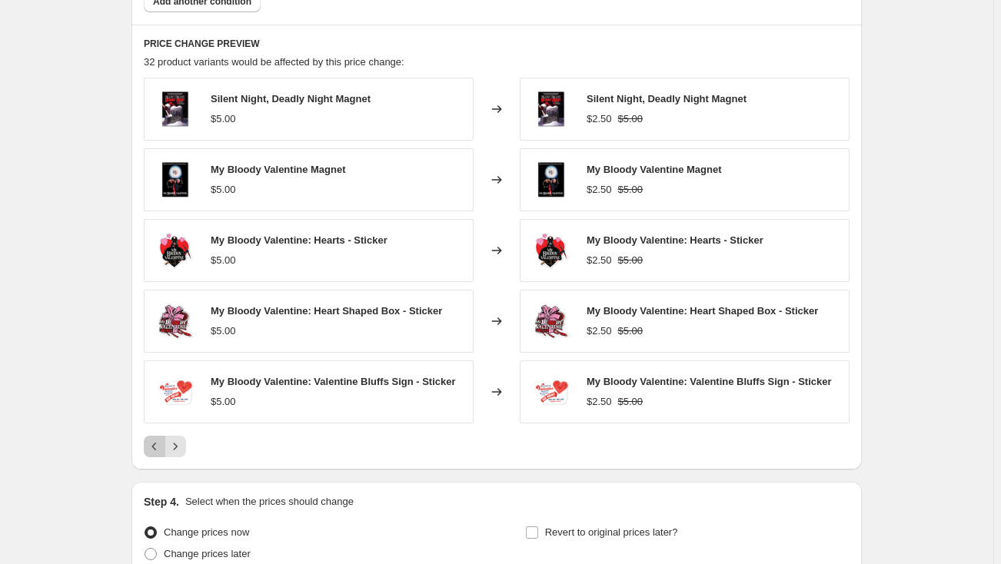
click at [156, 441] on icon "Previous" at bounding box center [154, 446] width 15 height 15
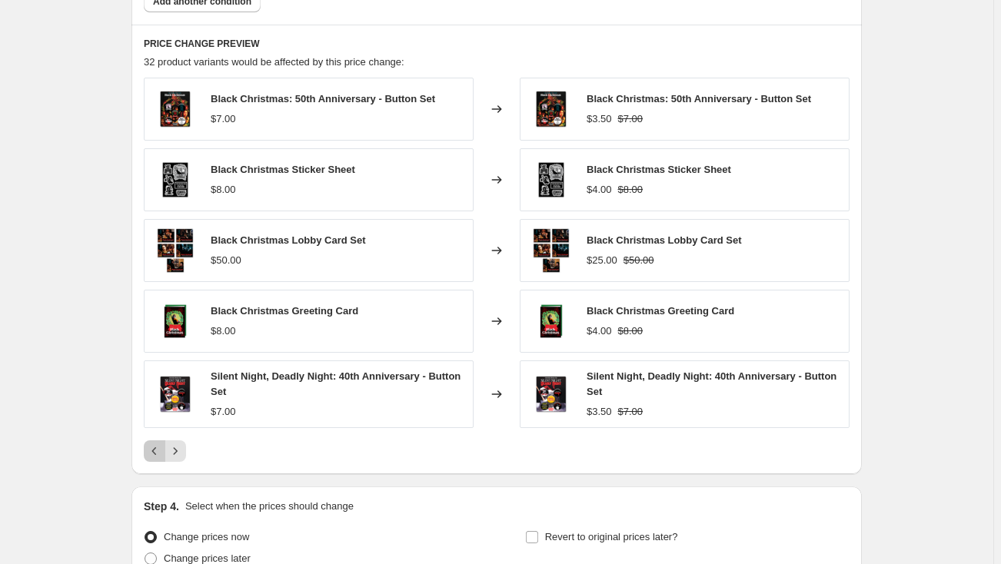
click at [158, 451] on icon "Previous" at bounding box center [154, 450] width 15 height 15
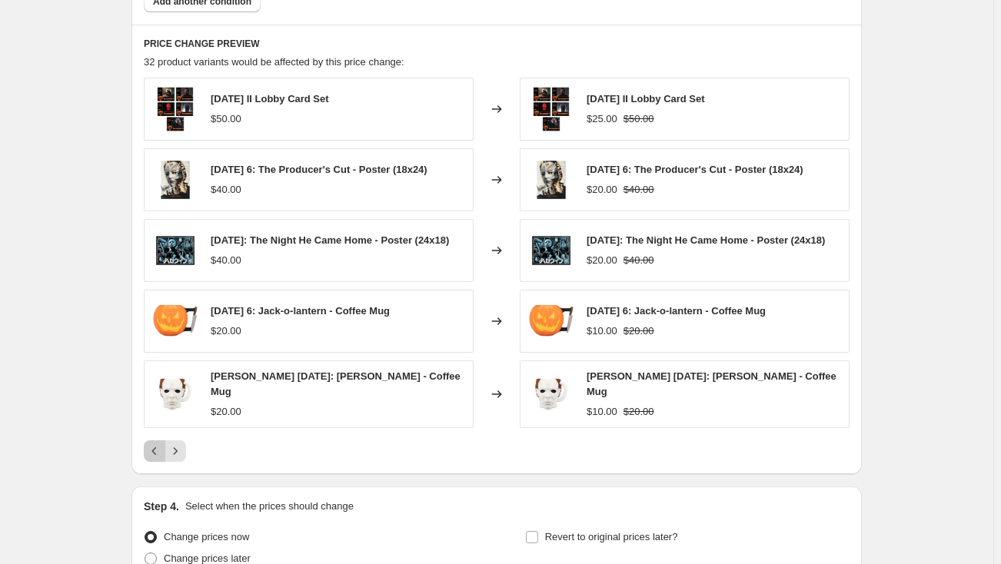
click at [158, 451] on icon "Previous" at bounding box center [154, 450] width 15 height 15
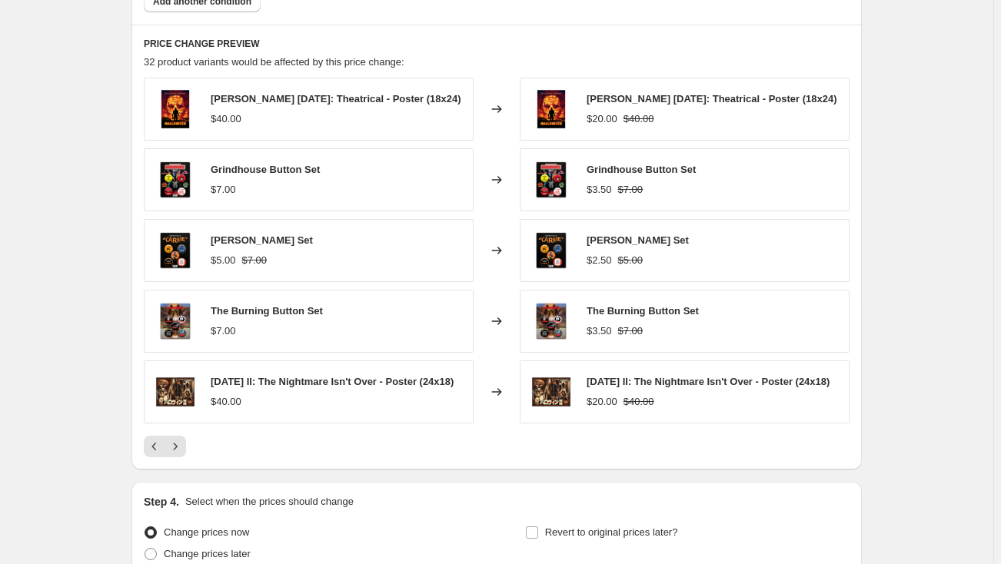
scroll to position [1147, 0]
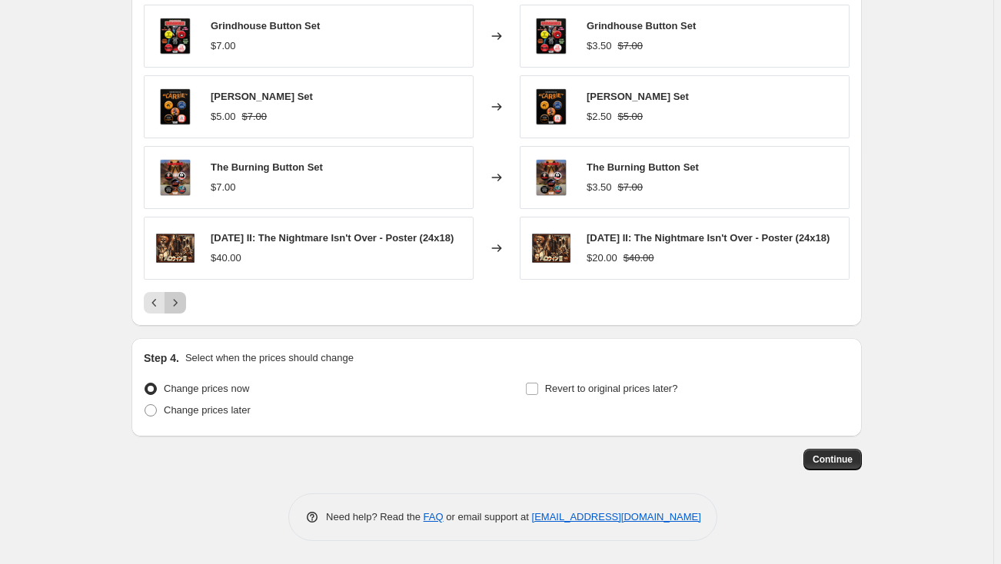
click at [183, 301] on icon "Next" at bounding box center [175, 302] width 15 height 15
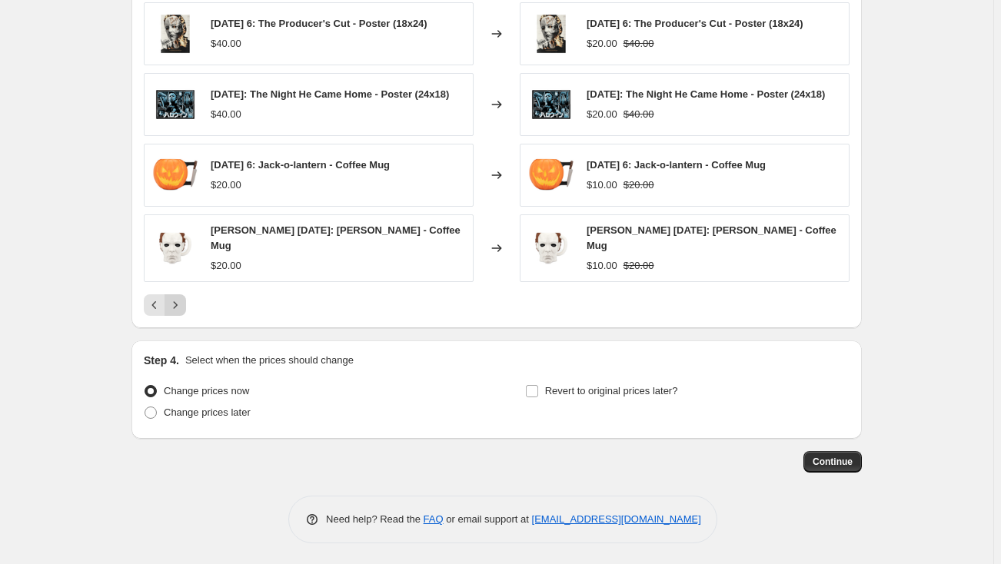
click at [183, 303] on icon "Next" at bounding box center [175, 304] width 15 height 15
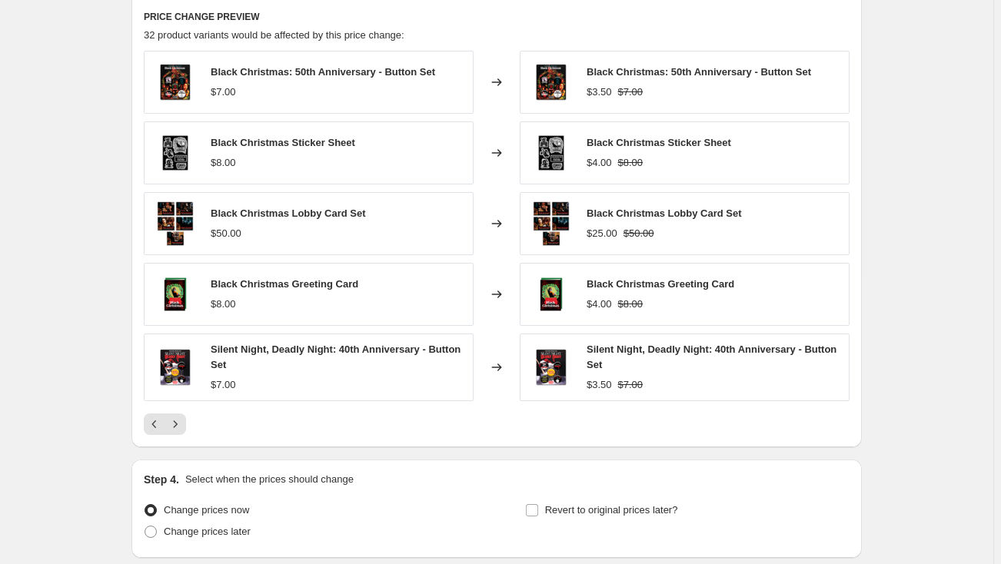
scroll to position [1008, 0]
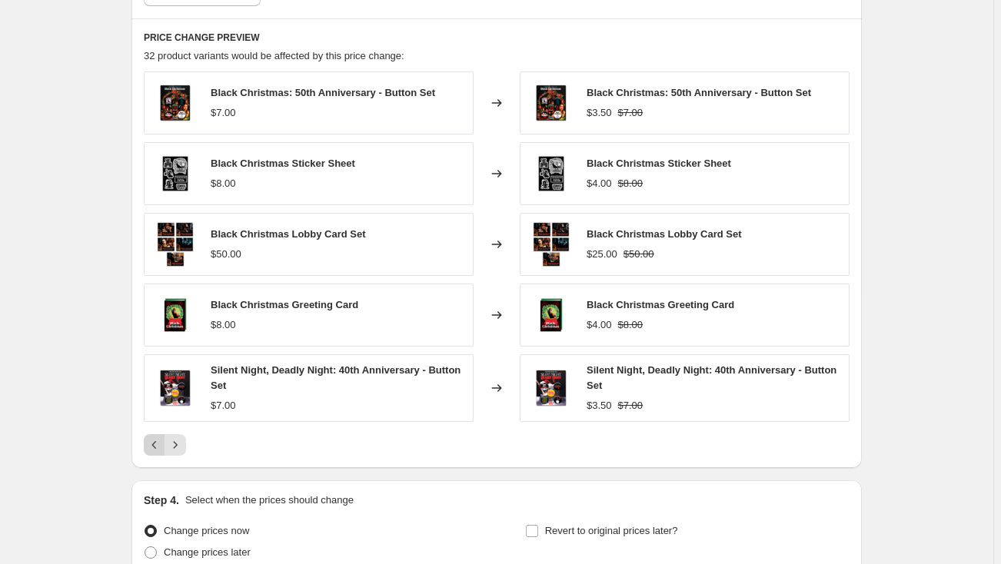
click at [154, 440] on icon "Previous" at bounding box center [154, 444] width 15 height 15
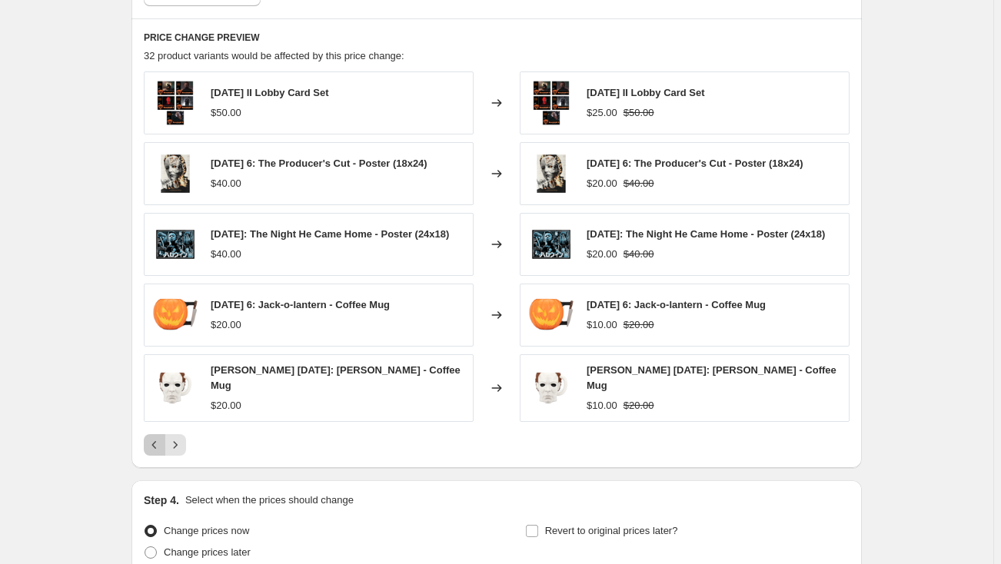
click at [154, 440] on icon "Previous" at bounding box center [154, 444] width 15 height 15
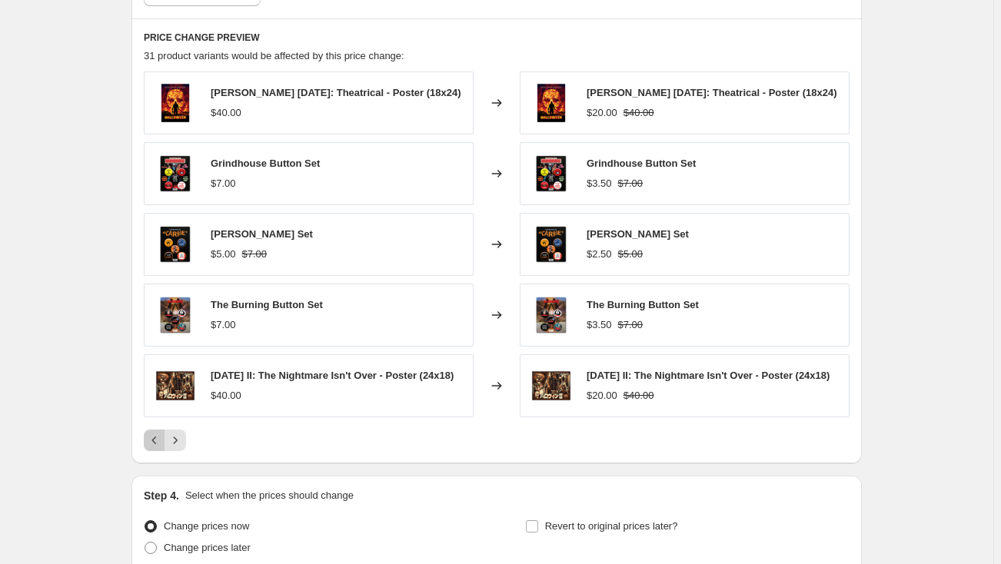
click at [154, 440] on icon "Previous" at bounding box center [154, 440] width 15 height 15
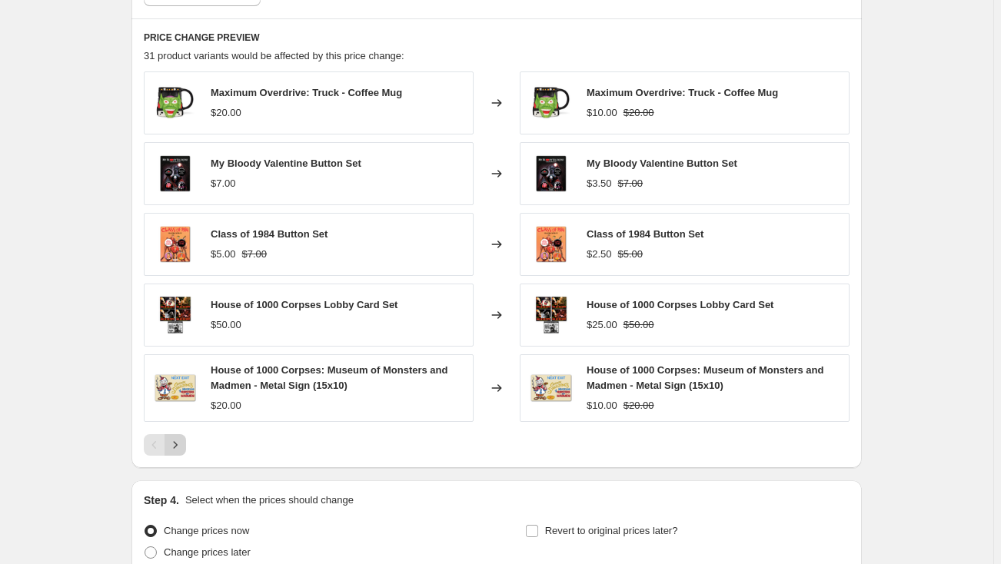
click at [179, 440] on icon "Next" at bounding box center [175, 444] width 15 height 15
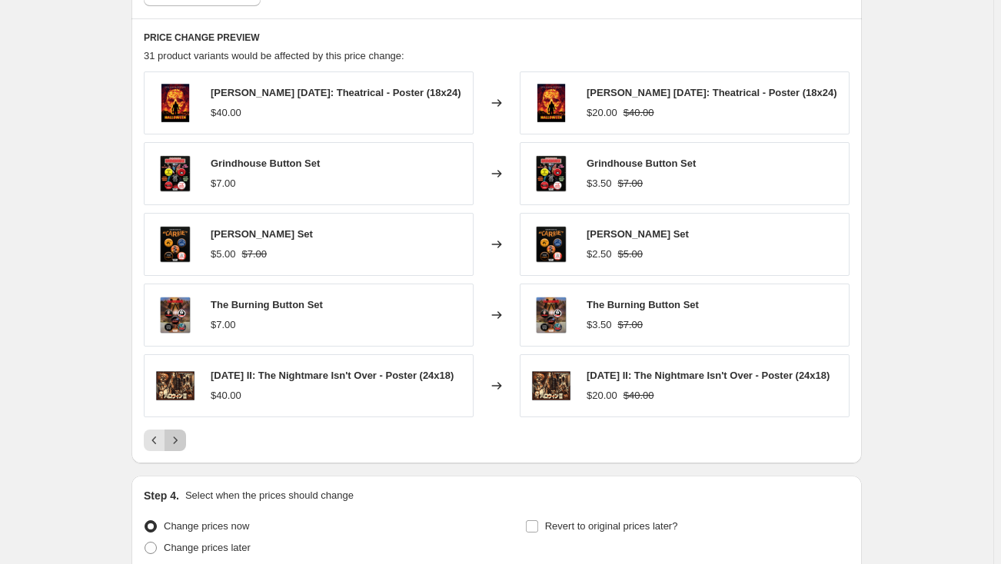
click at [179, 440] on icon "Next" at bounding box center [175, 440] width 15 height 15
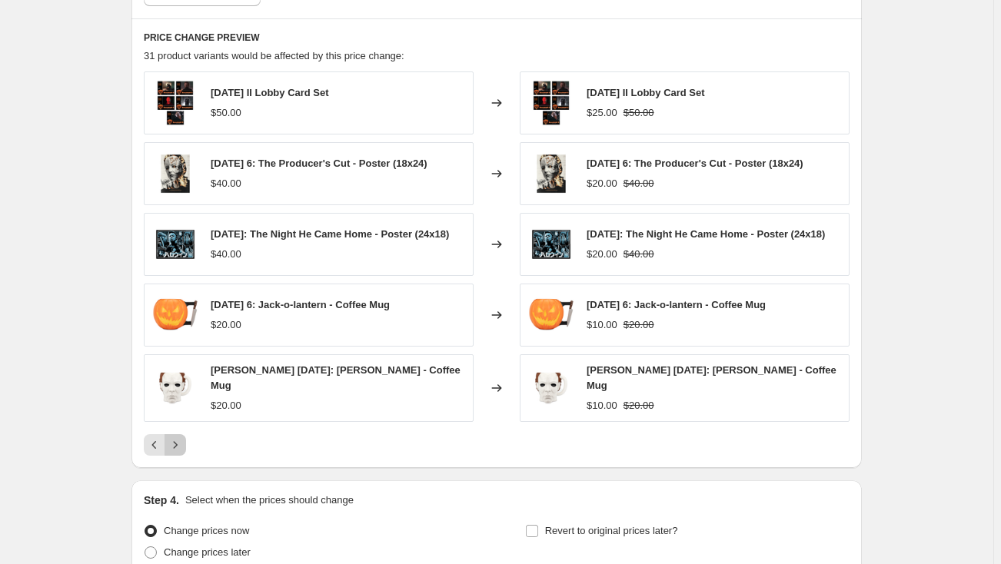
click at [179, 440] on icon "Next" at bounding box center [175, 444] width 15 height 15
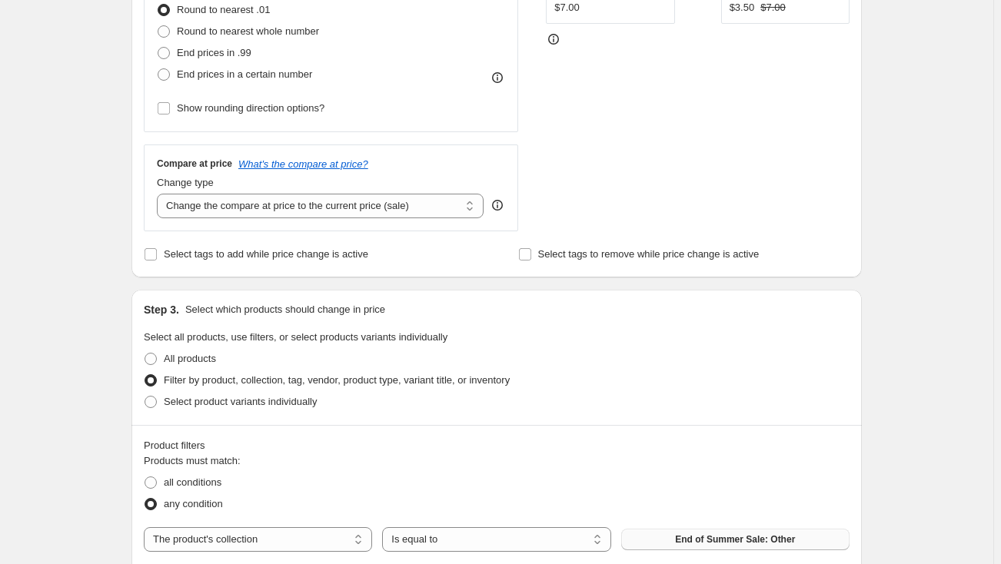
scroll to position [309, 0]
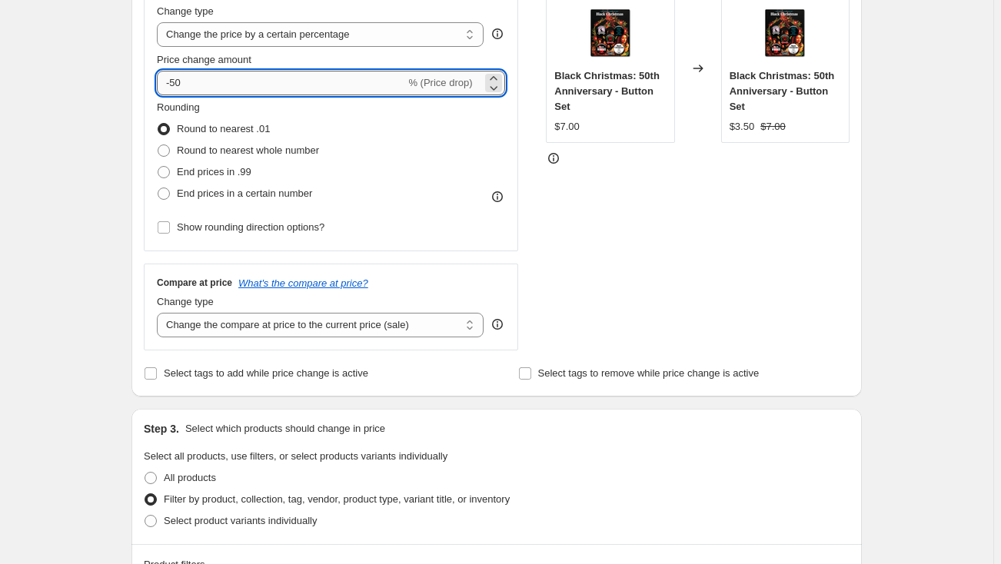
drag, startPoint x: 182, startPoint y: 78, endPoint x: 174, endPoint y: 81, distance: 8.8
click at [174, 81] on input "-50" at bounding box center [281, 83] width 248 height 25
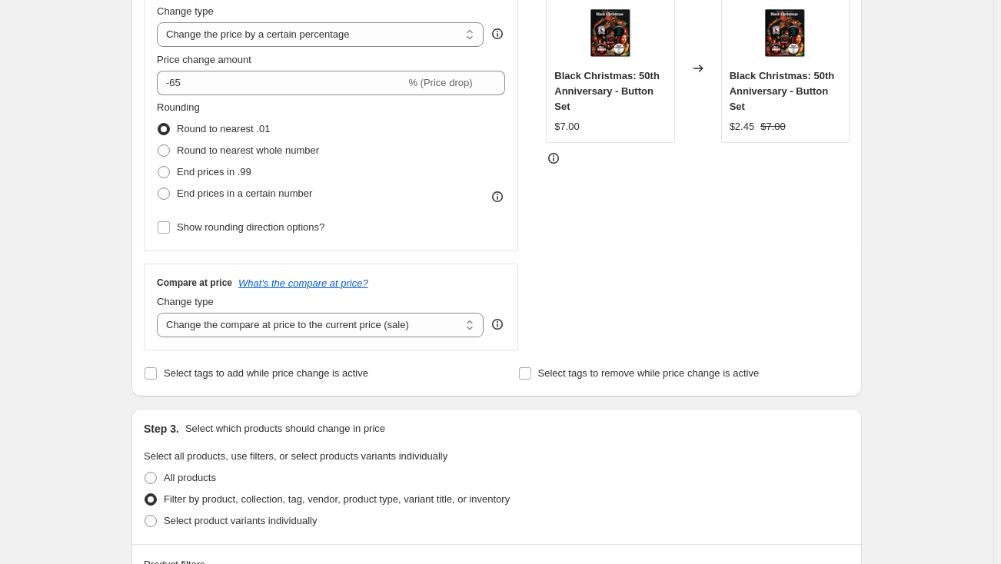
click at [72, 129] on div "Create new price [MEDICAL_DATA]. This page is ready Create new price [MEDICAL_D…" at bounding box center [496, 548] width 993 height 1714
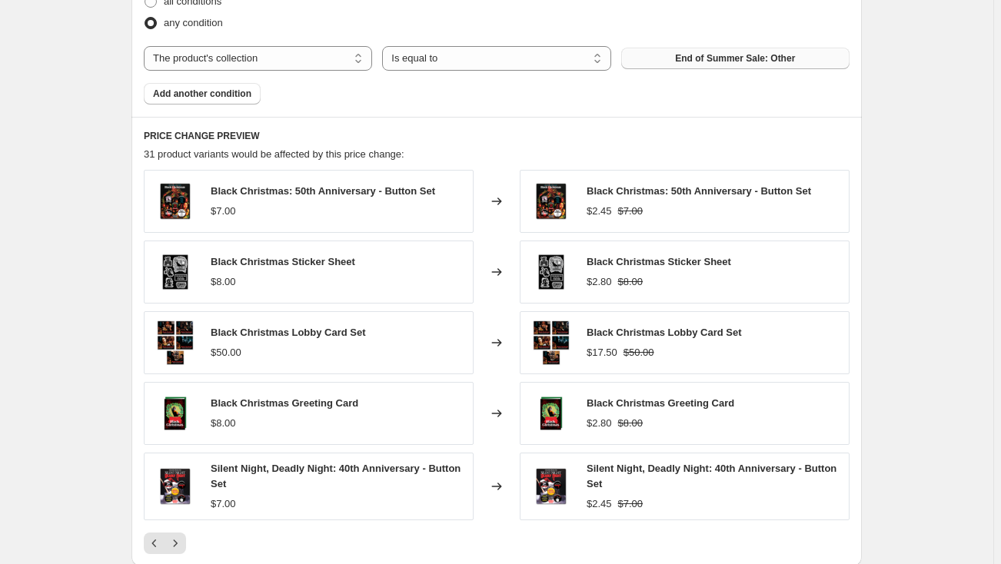
scroll to position [938, 0]
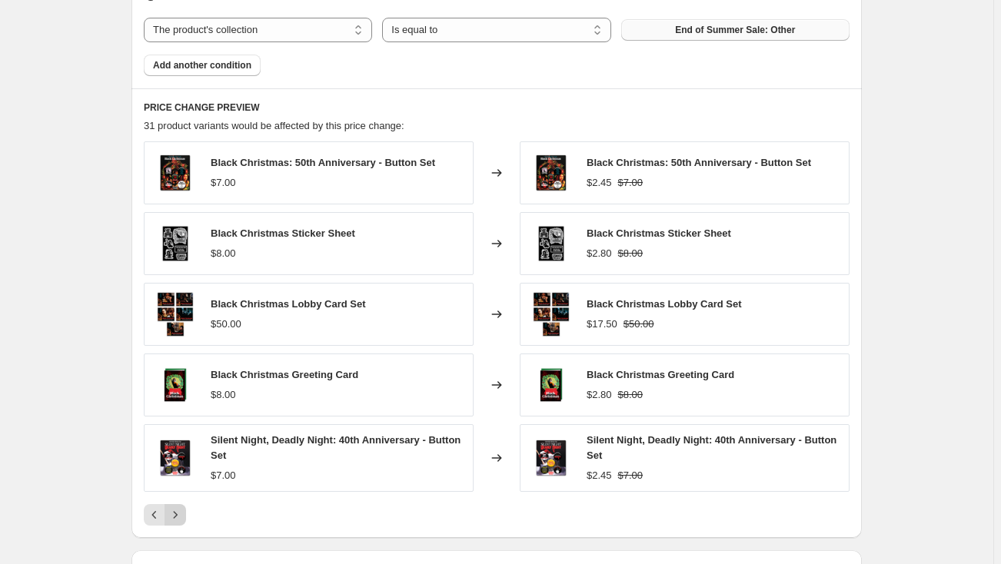
click at [183, 509] on icon "Next" at bounding box center [175, 514] width 15 height 15
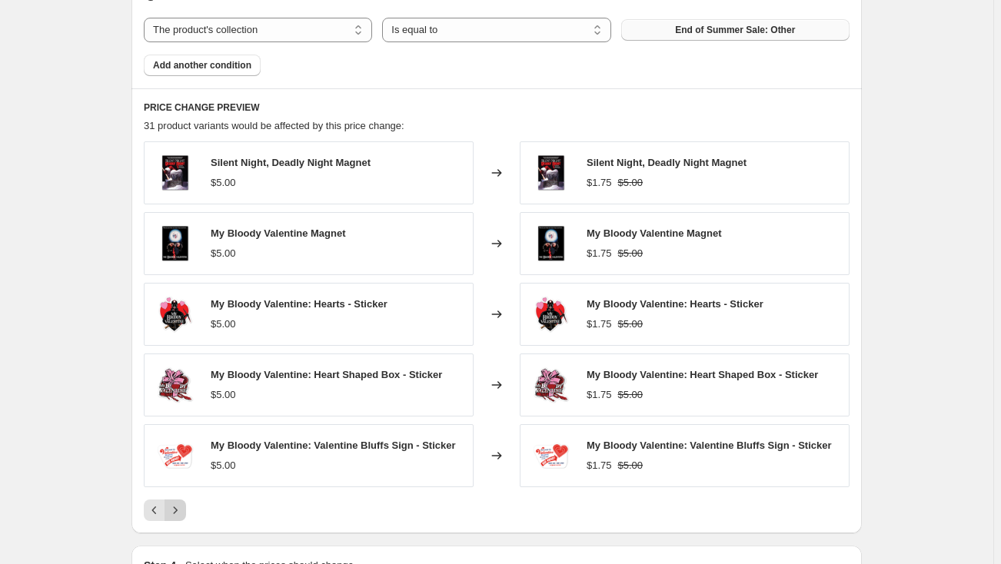
click at [181, 506] on icon "Next" at bounding box center [175, 510] width 15 height 15
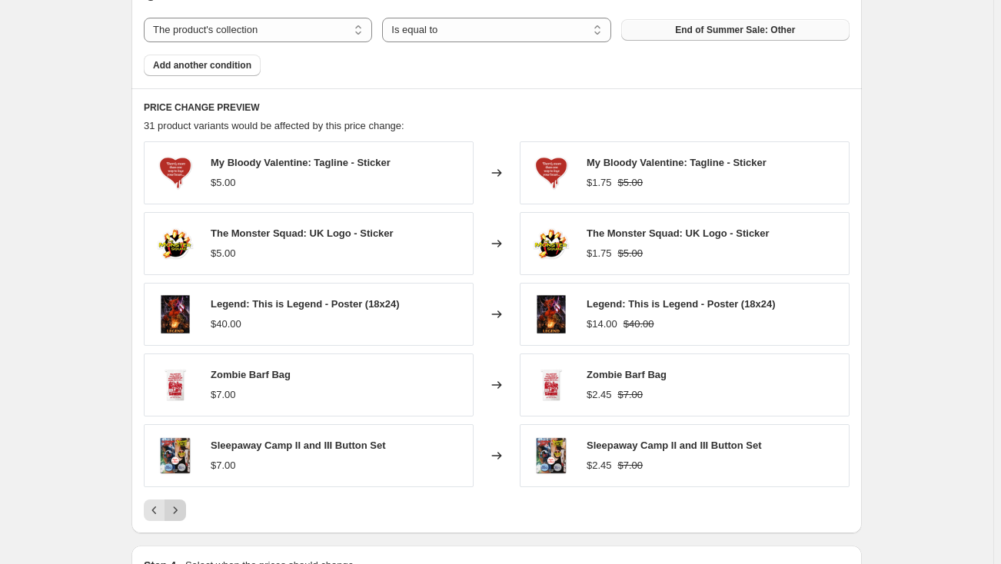
click at [178, 509] on icon "Next" at bounding box center [176, 509] width 4 height 7
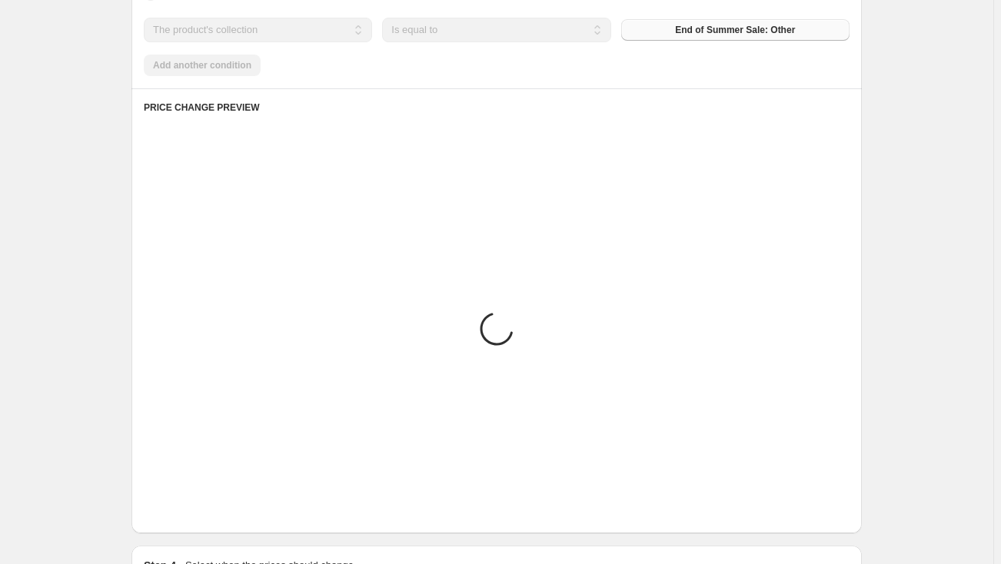
scroll to position [861, 0]
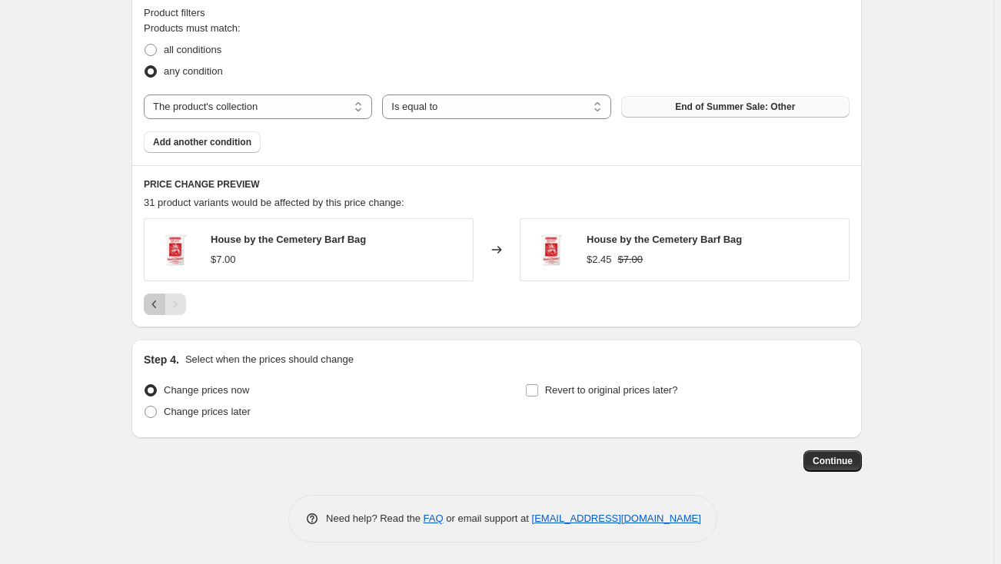
click at [158, 301] on icon "Previous" at bounding box center [154, 304] width 15 height 15
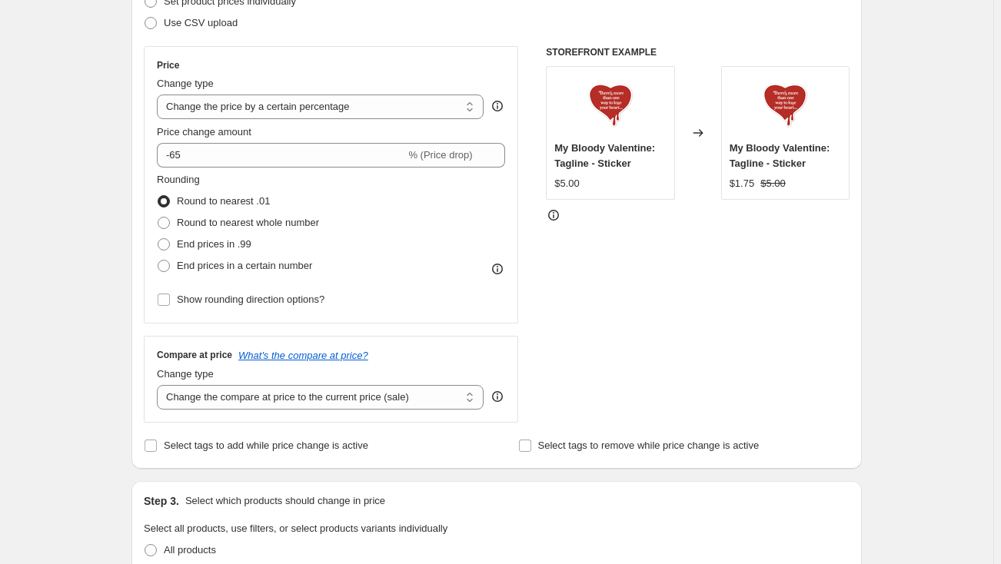
scroll to position [162, 0]
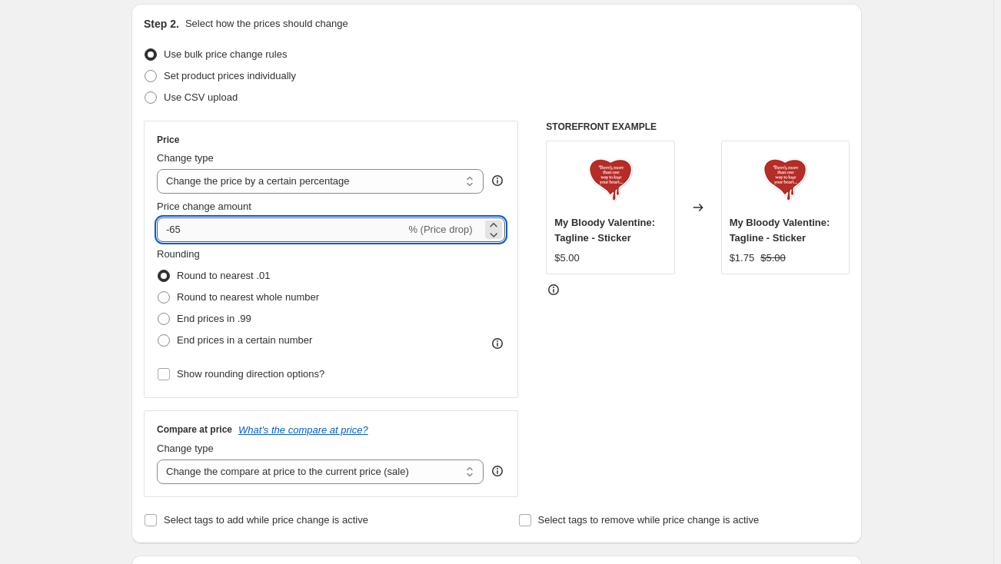
drag, startPoint x: 184, startPoint y: 229, endPoint x: 174, endPoint y: 230, distance: 9.3
click at [174, 230] on input "-65" at bounding box center [281, 229] width 248 height 25
type input "-50"
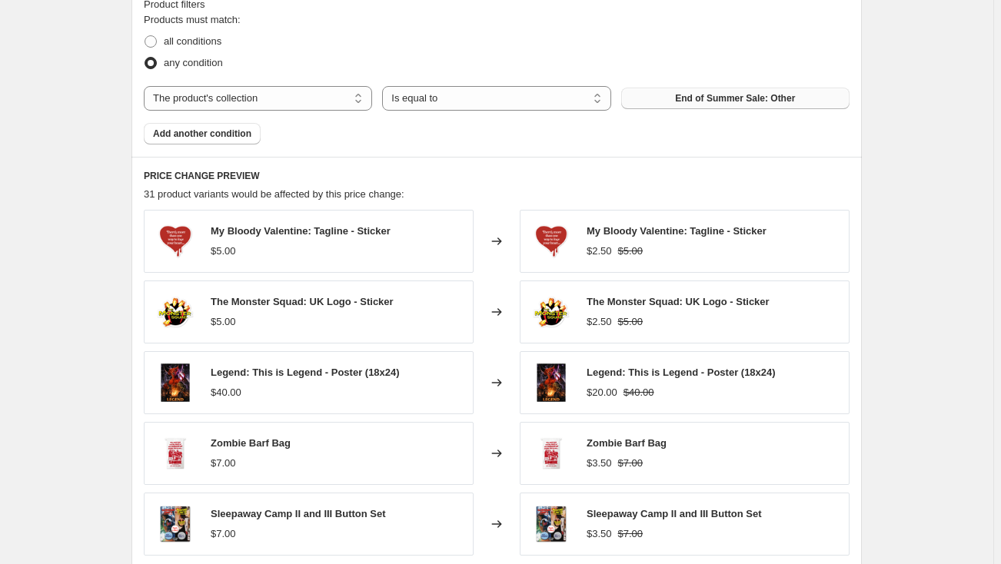
scroll to position [1001, 0]
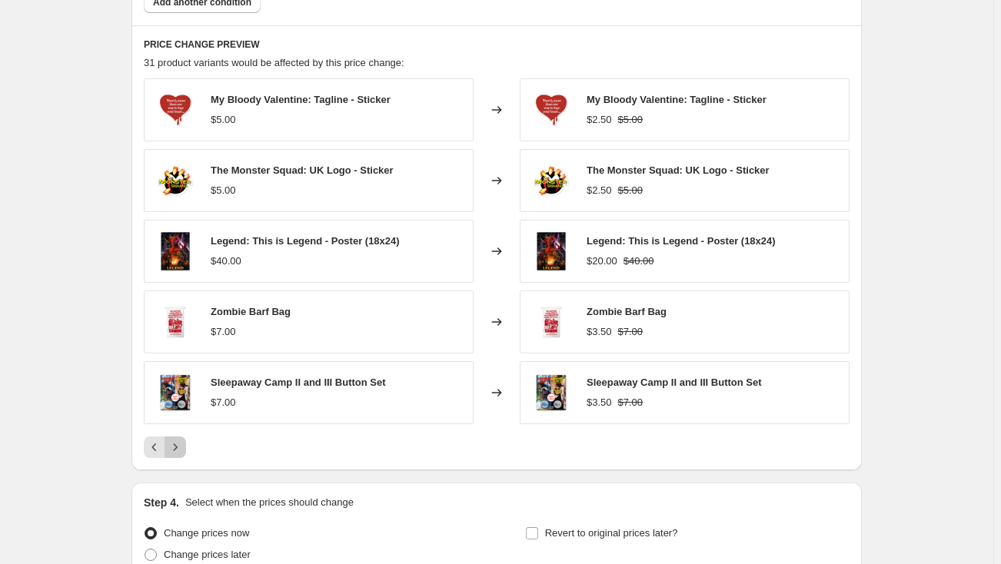
click at [176, 447] on icon "Next" at bounding box center [175, 447] width 15 height 15
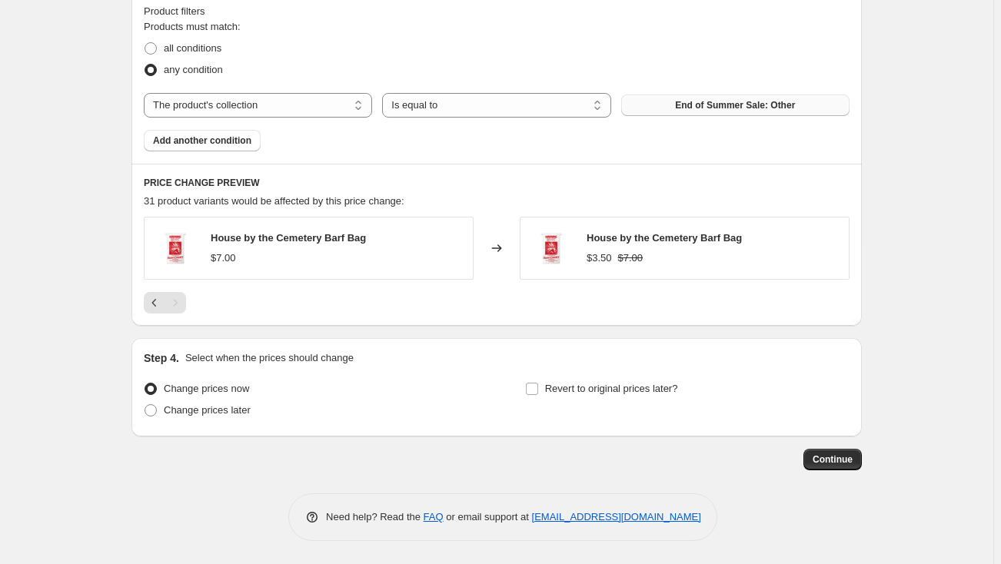
scroll to position [861, 0]
click at [155, 304] on icon "Previous" at bounding box center [154, 304] width 15 height 15
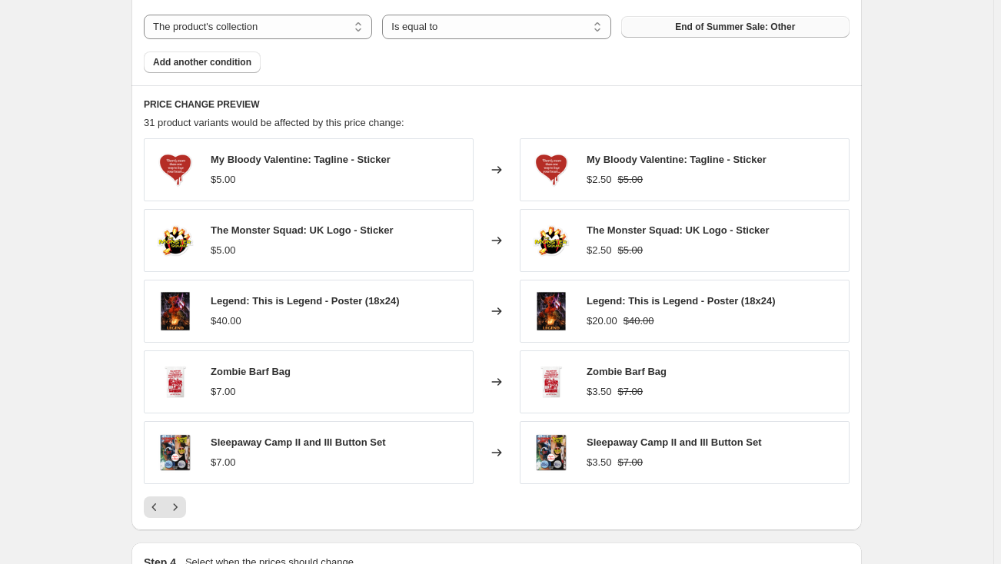
scroll to position [1143, 0]
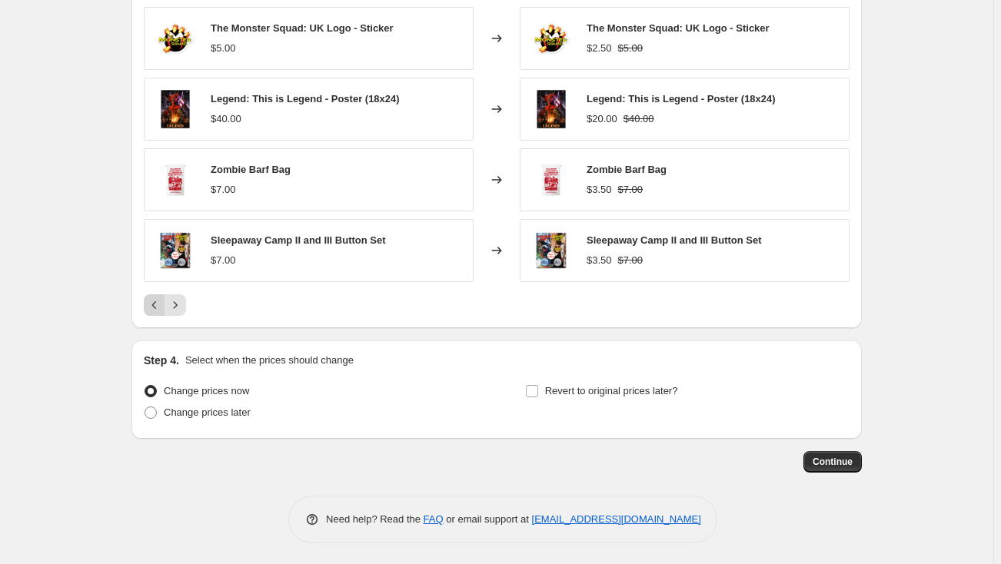
click at [158, 303] on icon "Previous" at bounding box center [154, 304] width 15 height 15
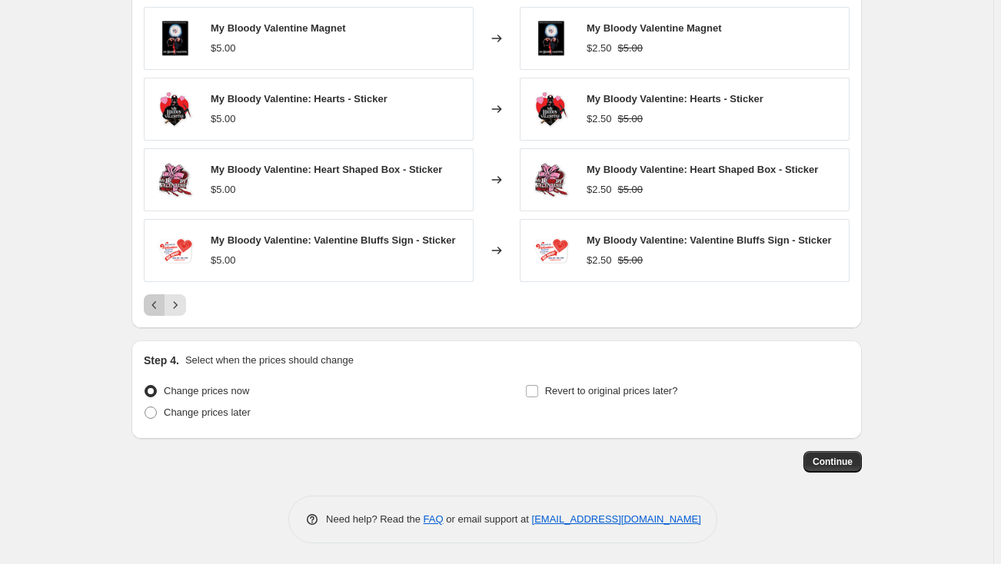
click at [154, 302] on icon "Previous" at bounding box center [154, 304] width 15 height 15
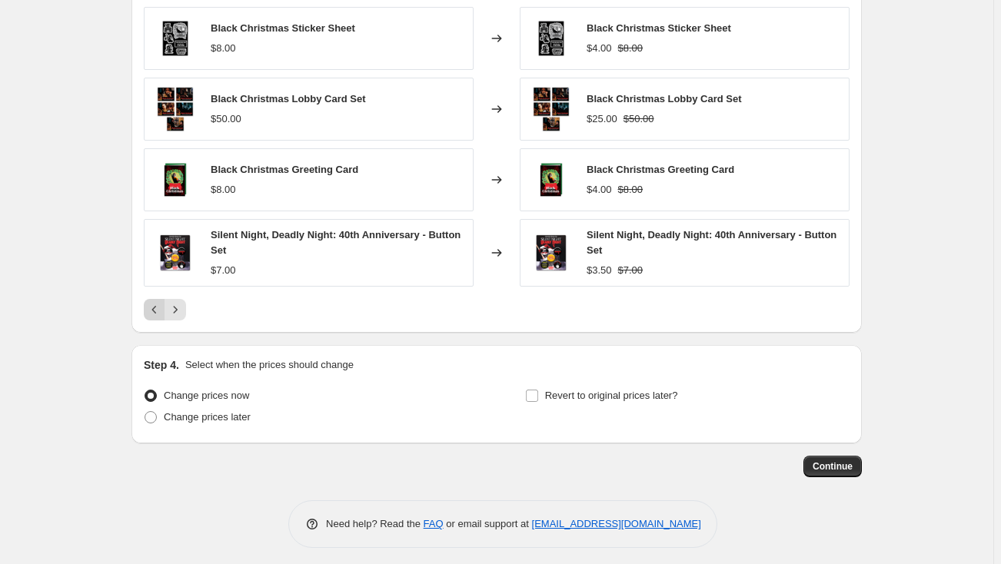
click at [157, 310] on icon "Previous" at bounding box center [154, 309] width 15 height 15
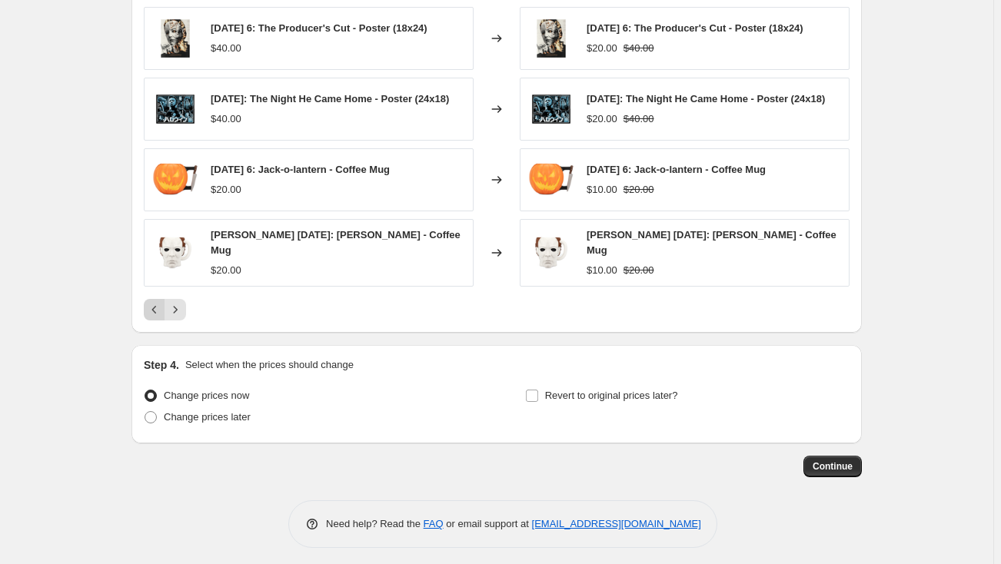
click at [160, 302] on icon "Previous" at bounding box center [154, 309] width 15 height 15
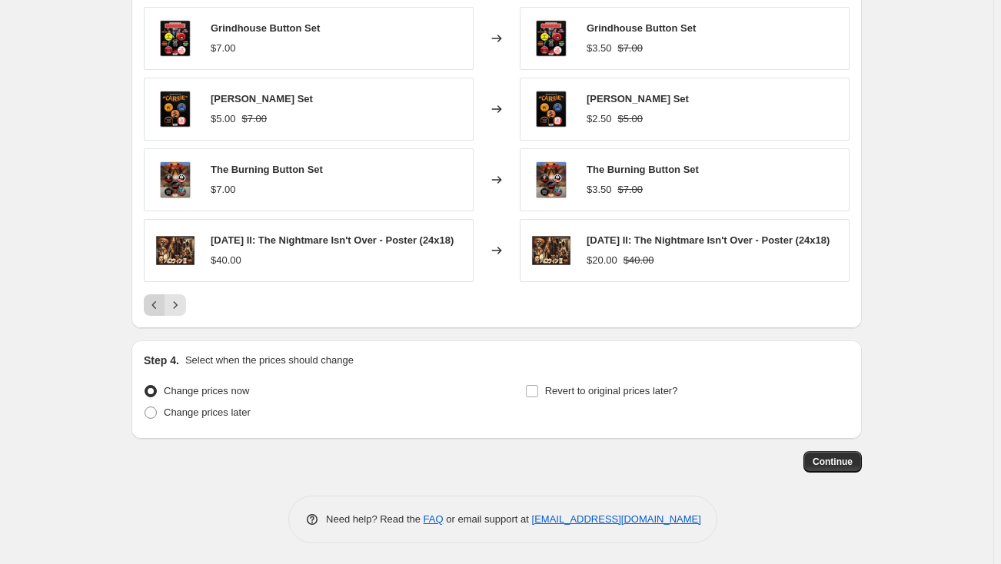
click at [157, 309] on icon "Previous" at bounding box center [154, 305] width 5 height 8
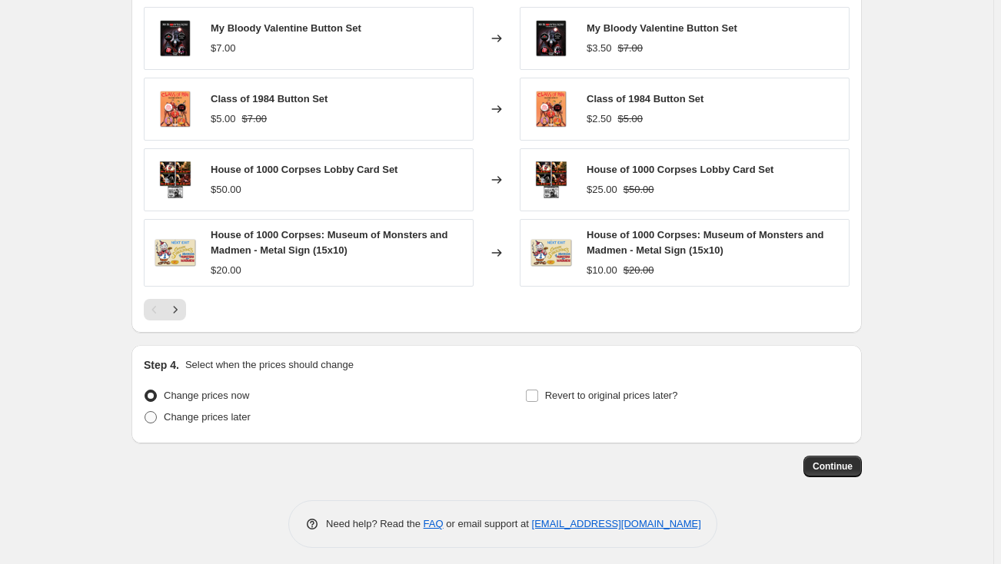
click at [202, 419] on span "Change prices later" at bounding box center [207, 417] width 87 height 12
click at [145, 412] on input "Change prices later" at bounding box center [144, 411] width 1 height 1
radio input "true"
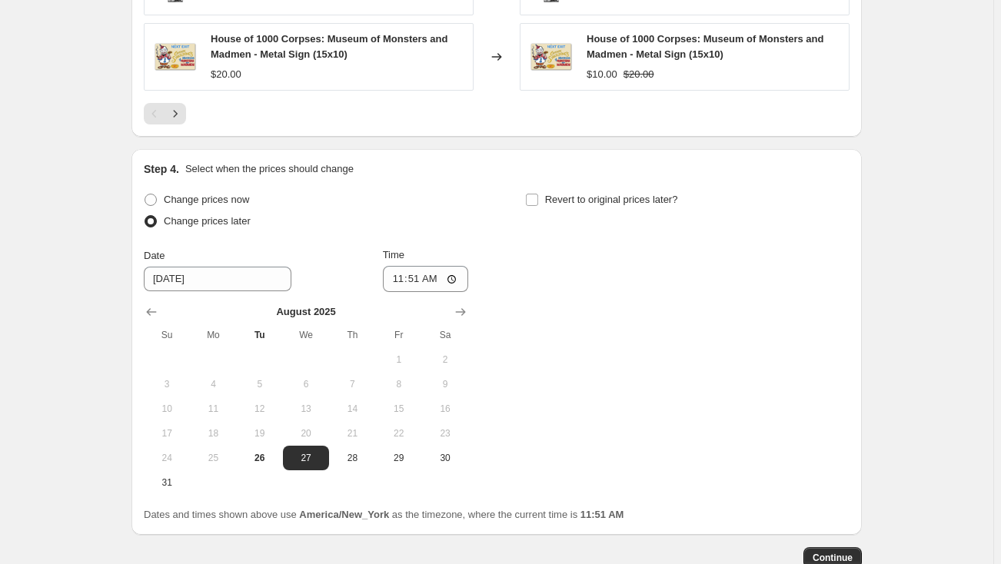
scroll to position [1352, 0]
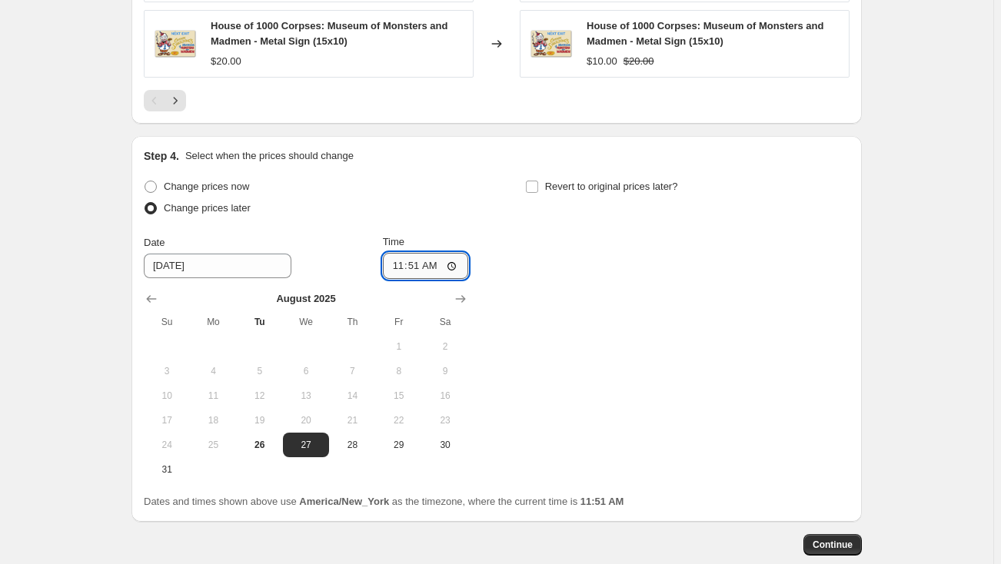
click at [401, 264] on input "11:51" at bounding box center [426, 266] width 86 height 26
click at [431, 261] on input "03:45" at bounding box center [426, 266] width 86 height 26
type input "15:45"
click at [538, 181] on input "Revert to original prices later?" at bounding box center [532, 187] width 12 height 12
checkbox input "true"
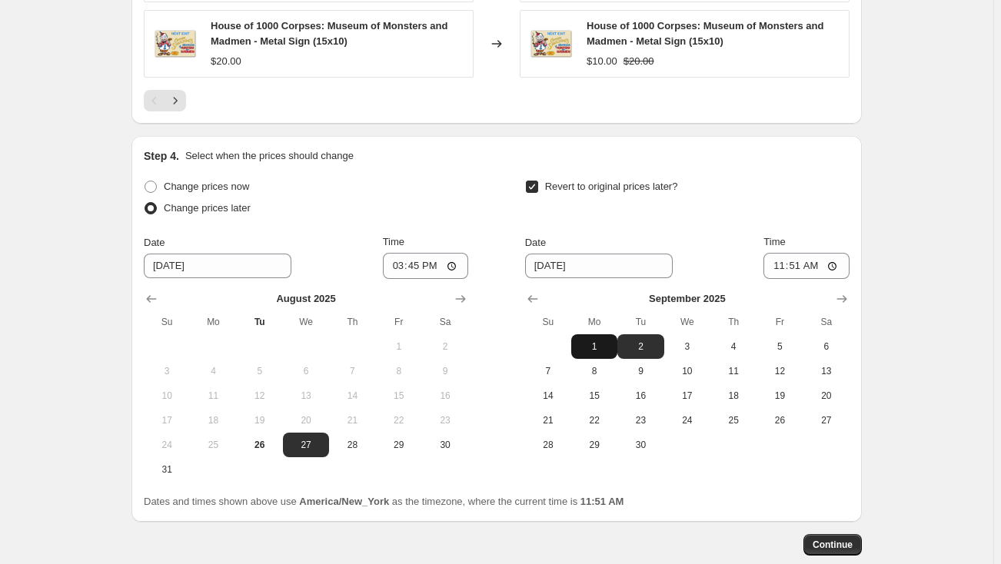
click at [598, 340] on span "1" at bounding box center [594, 346] width 34 height 12
type input "[DATE]"
click at [795, 263] on input "11:51" at bounding box center [806, 266] width 86 height 26
click at [815, 265] on input "11:59" at bounding box center [806, 266] width 86 height 26
type input "23:59"
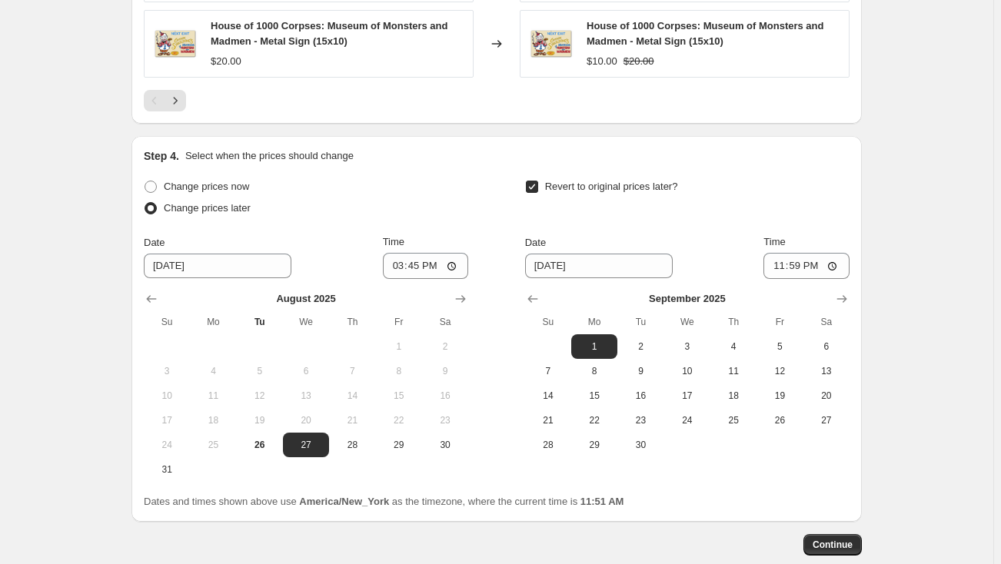
click at [844, 541] on span "Continue" at bounding box center [832, 545] width 40 height 12
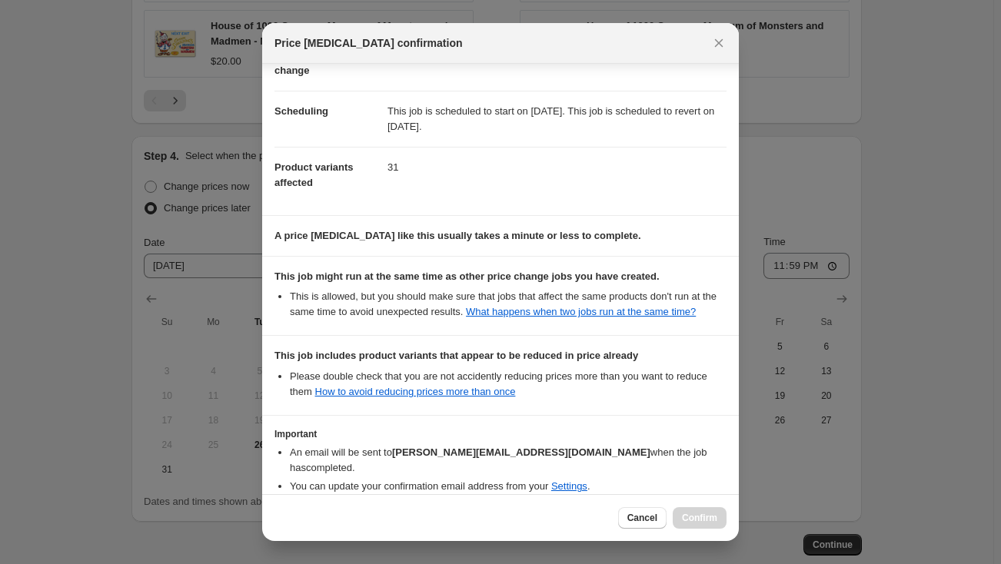
scroll to position [172, 0]
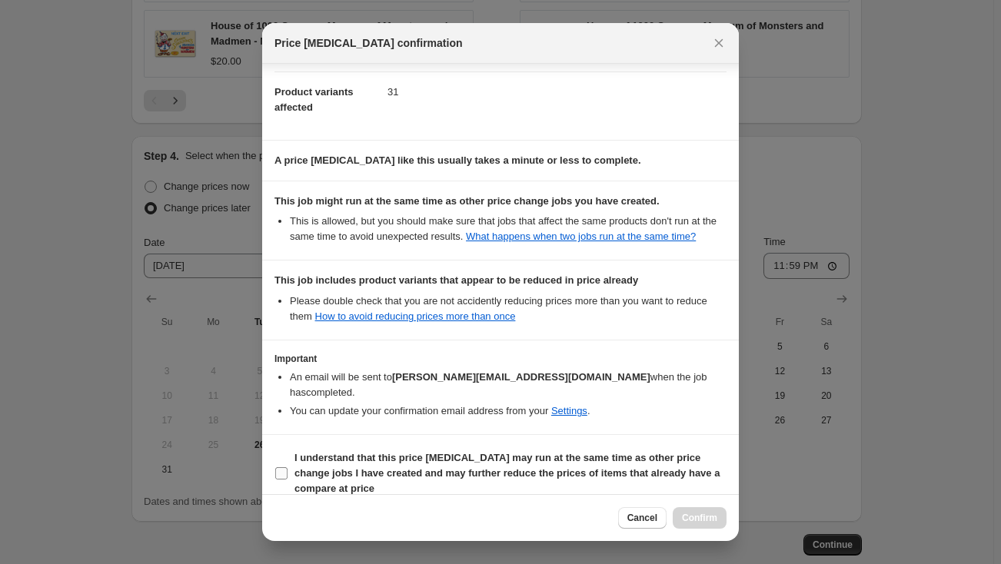
drag, startPoint x: 283, startPoint y: 453, endPoint x: 302, endPoint y: 454, distance: 19.3
click at [283, 467] on input "I understand that this price [MEDICAL_DATA] may run at the same time as other p…" at bounding box center [281, 473] width 12 height 12
checkbox input "true"
click at [696, 520] on span "Confirm" at bounding box center [699, 518] width 35 height 12
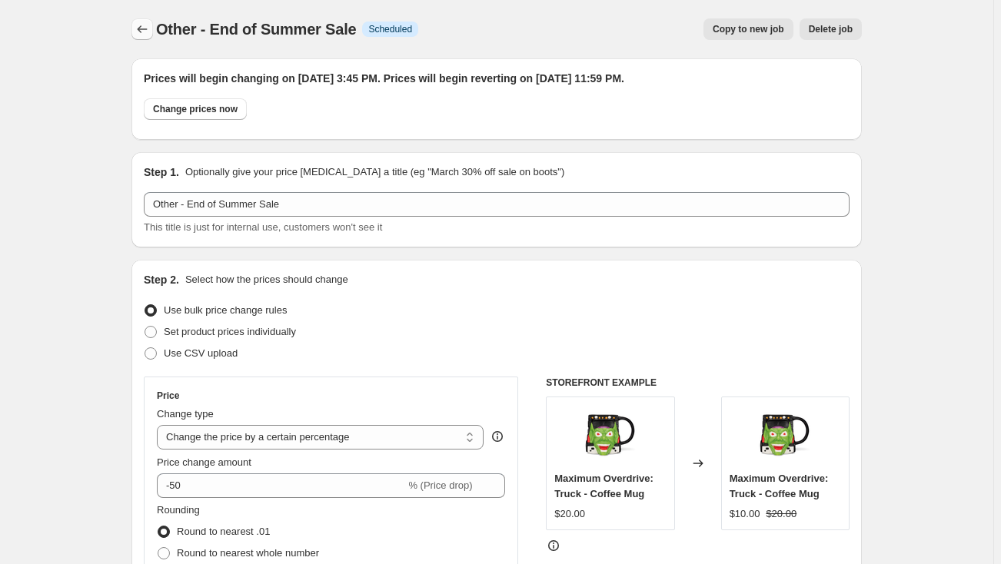
click at [141, 28] on icon "Price change jobs" at bounding box center [141, 29] width 15 height 15
